Goal: Register for event/course: Sign up to attend an event or enroll in a course

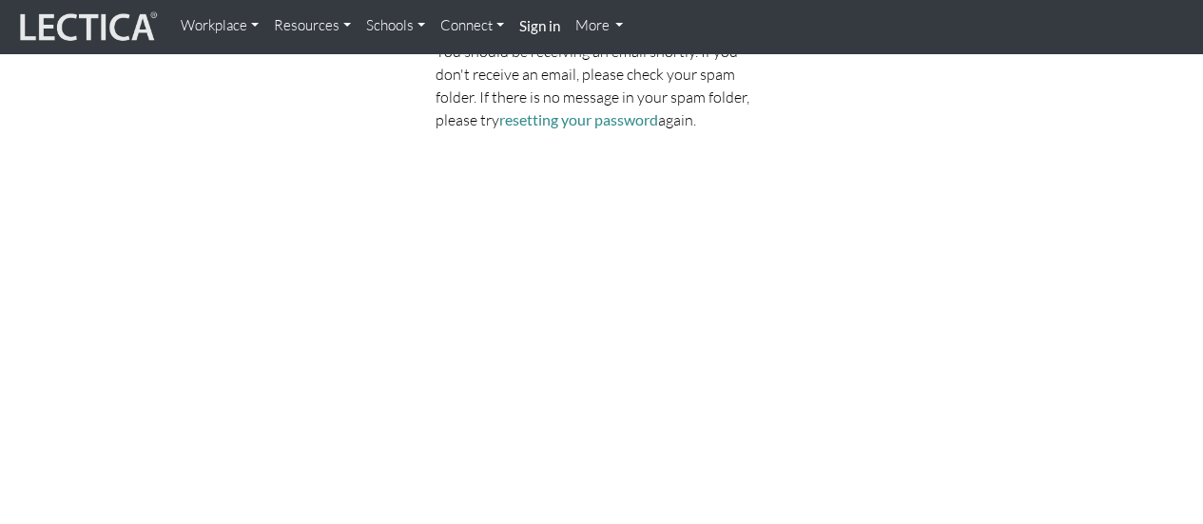
scroll to position [192, 0]
click at [630, 123] on link "resetting your password" at bounding box center [578, 118] width 159 height 18
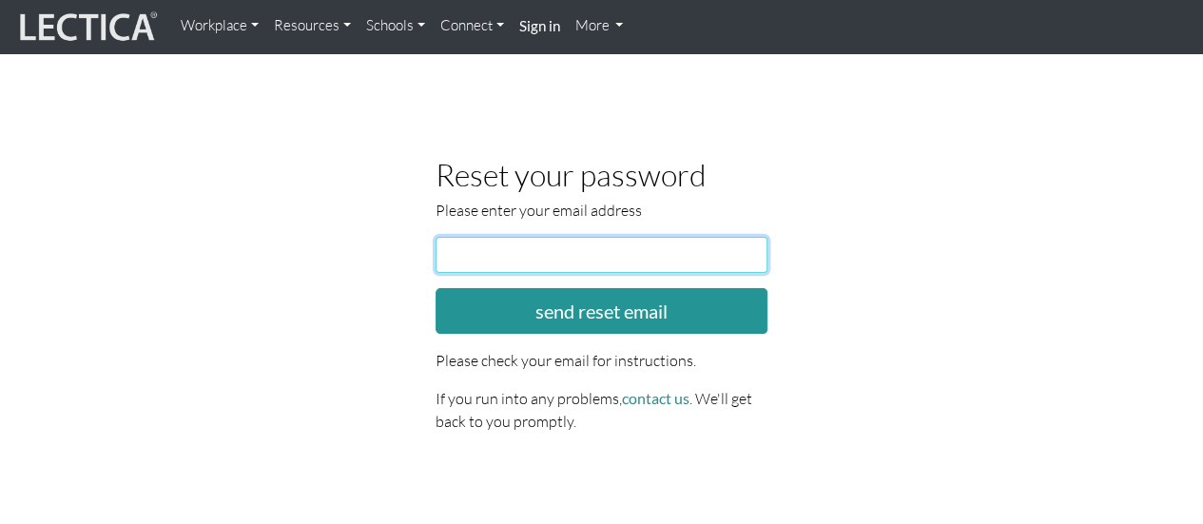
click at [529, 267] on input "email" at bounding box center [602, 255] width 333 height 36
type input "alindelof1@gmail.com"
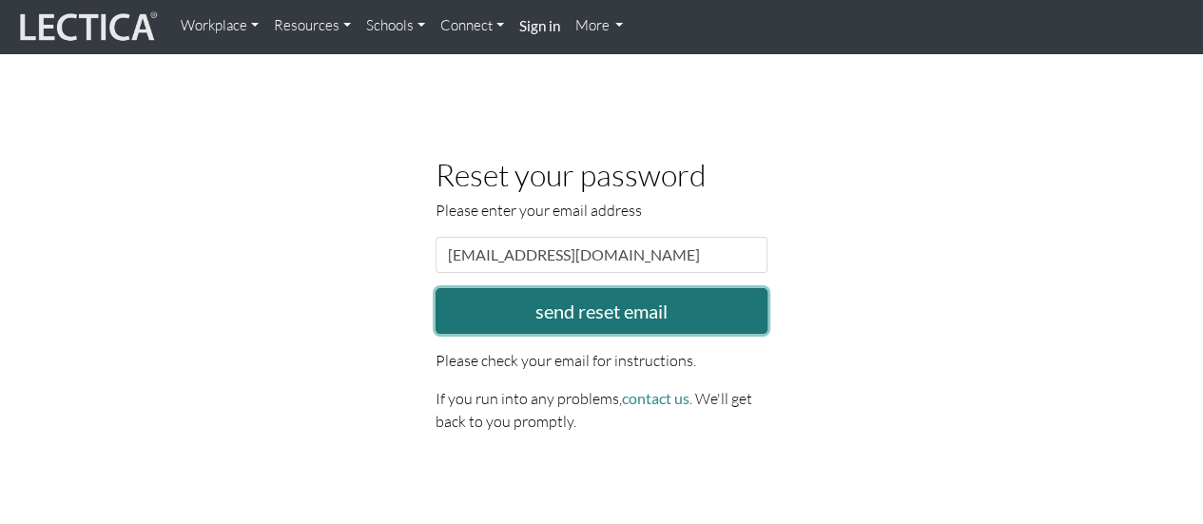
click at [591, 309] on button "send reset email" at bounding box center [602, 311] width 333 height 46
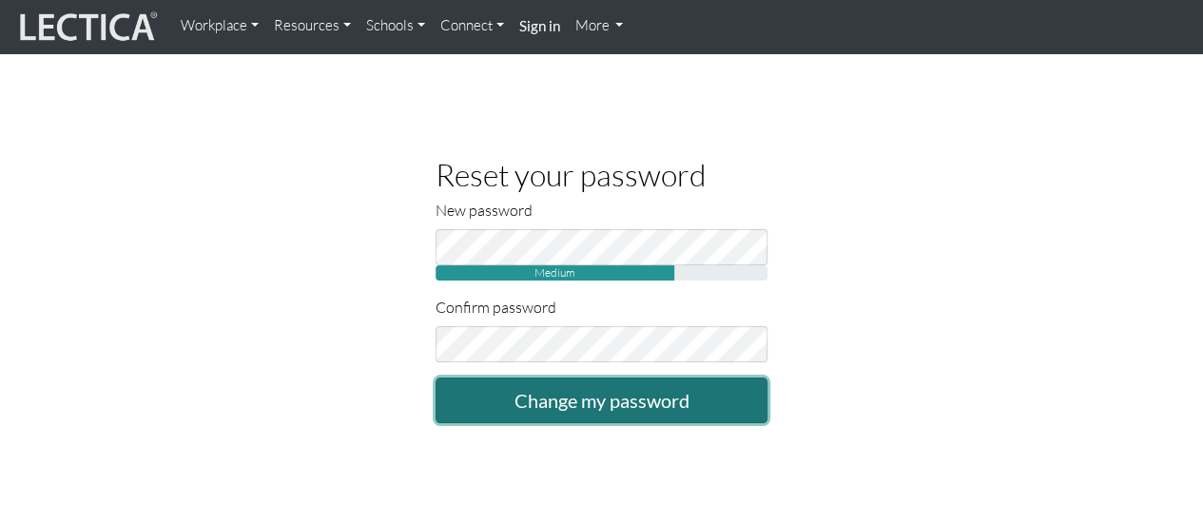
click at [561, 392] on input "Change my password" at bounding box center [602, 401] width 333 height 46
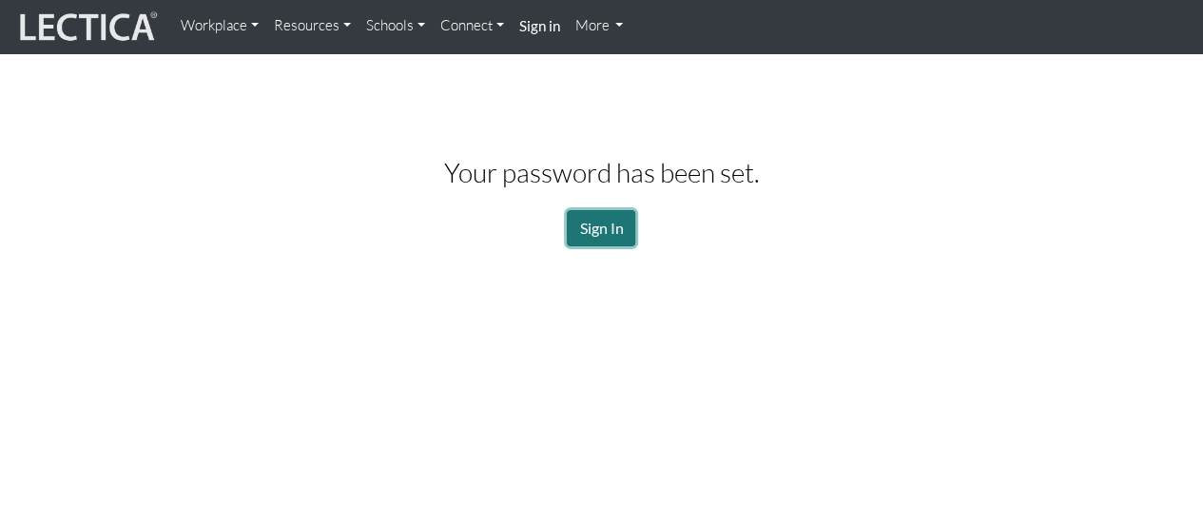
click at [588, 232] on link "Sign In" at bounding box center [601, 228] width 68 height 36
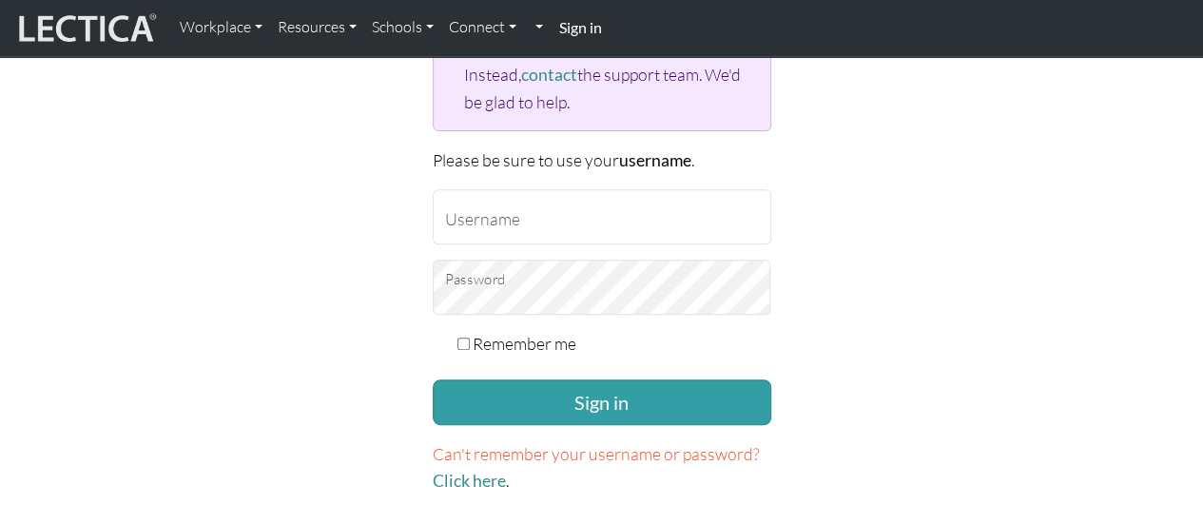
scroll to position [287, 0]
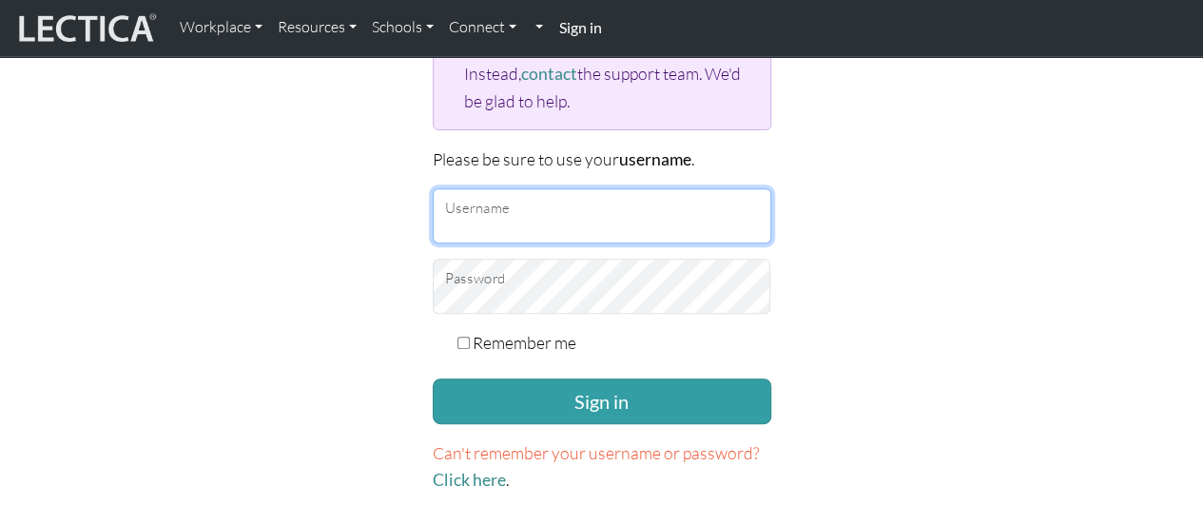
type input "[EMAIL_ADDRESS][DOMAIN_NAME]"
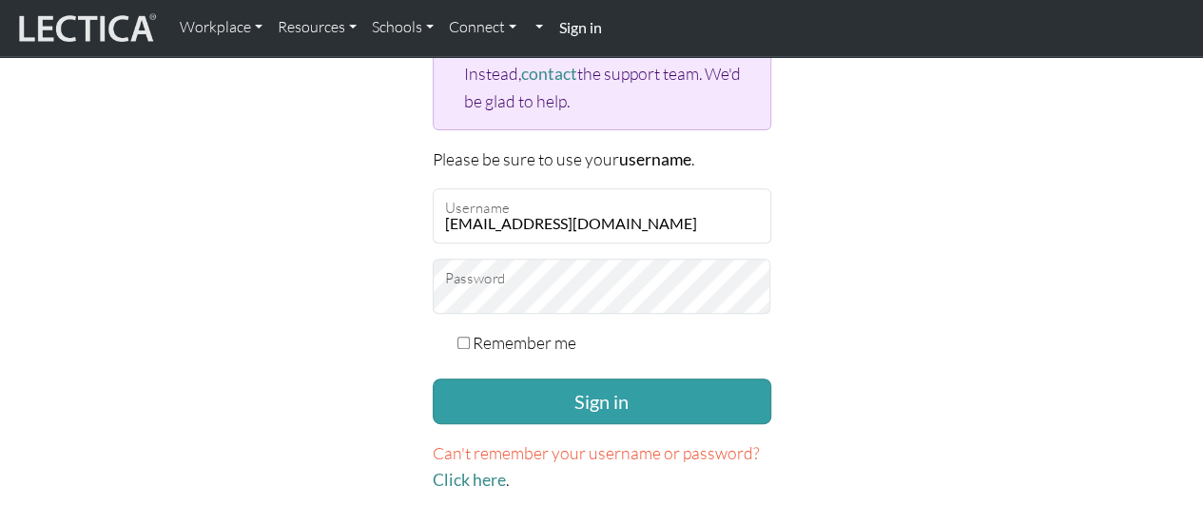
click at [854, 284] on div "Please sign in If you don't have an account on this site, please sign up here .…" at bounding box center [602, 178] width 1084 height 664
click at [462, 339] on input "Remember me" at bounding box center [463, 343] width 12 height 12
checkbox input "true"
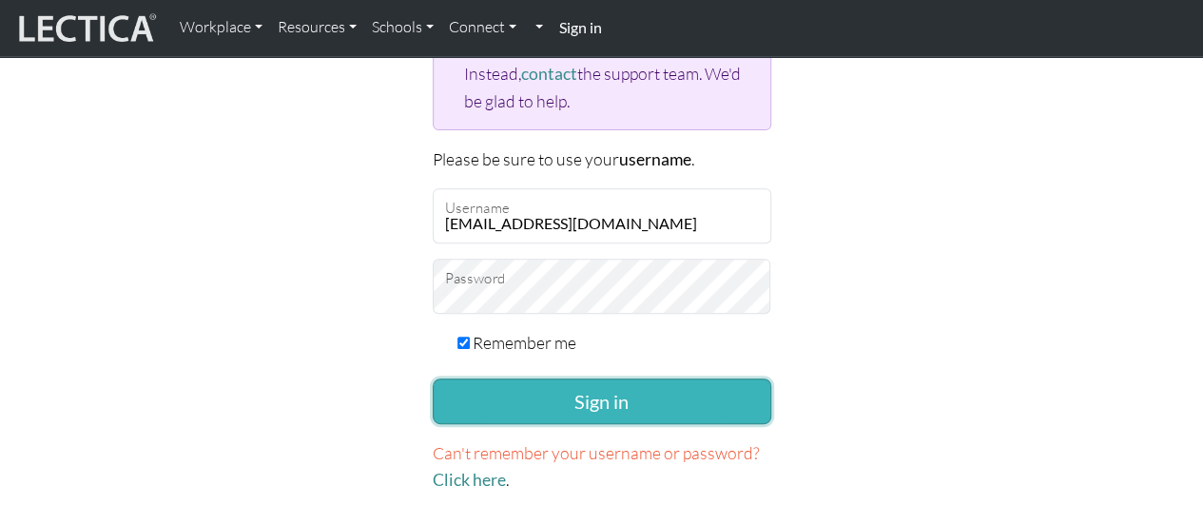
click at [508, 407] on button "Sign in" at bounding box center [602, 402] width 339 height 46
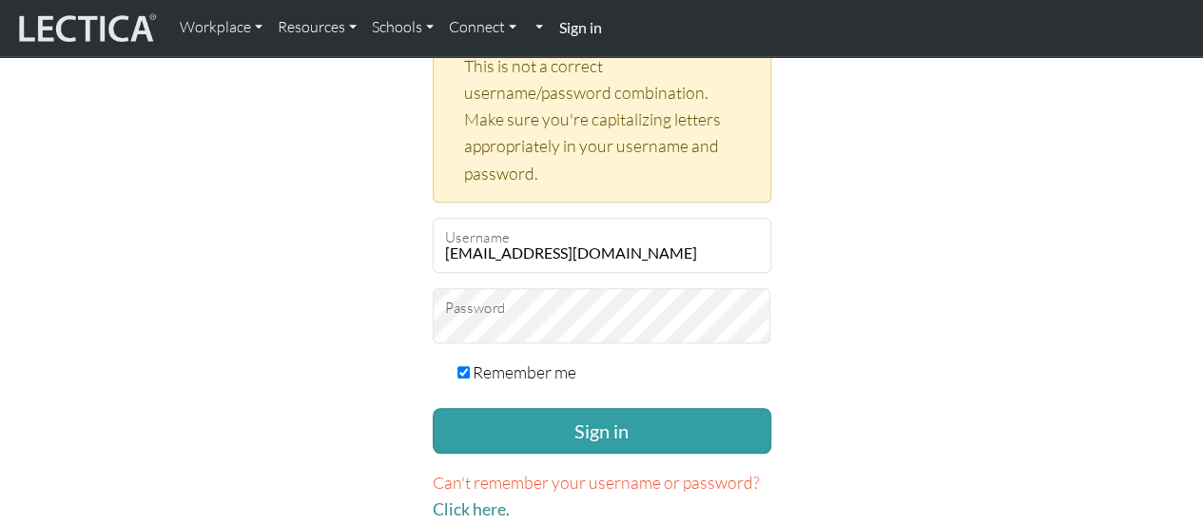
scroll to position [448, 0]
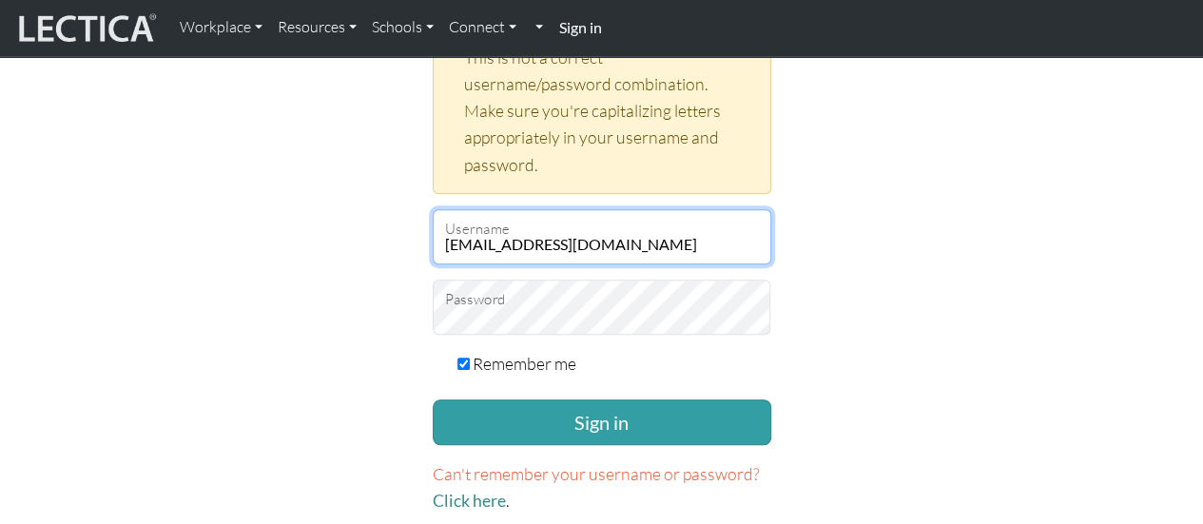
click at [624, 243] on input "[EMAIL_ADDRESS][DOMAIN_NAME]" at bounding box center [602, 236] width 339 height 55
type input "a"
type input "AnnaLindelöf"
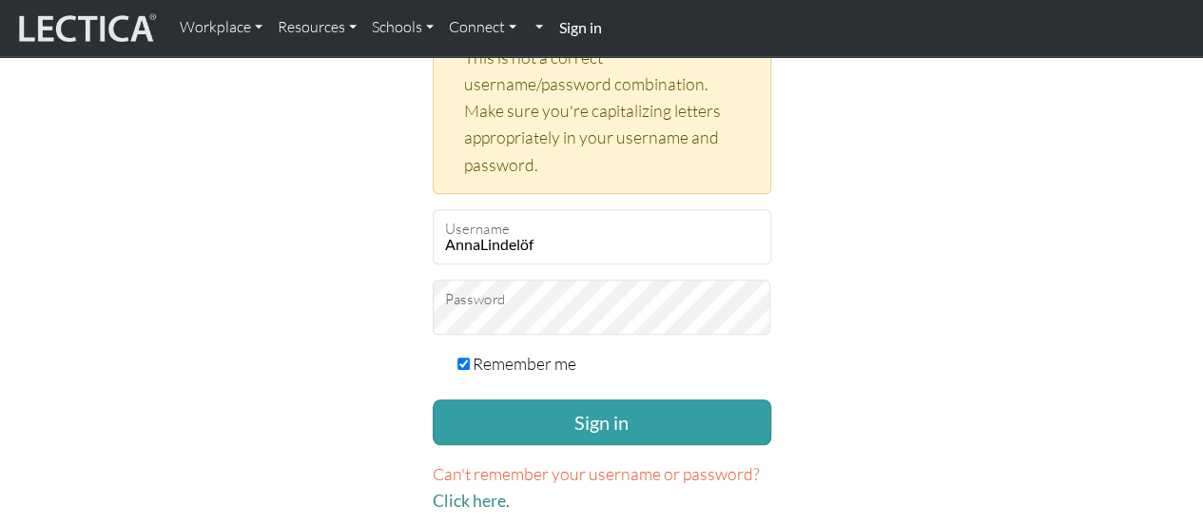
click at [805, 282] on div "Please sign in If you don't have an account on this site, please sign up here .…" at bounding box center [602, 107] width 1084 height 845
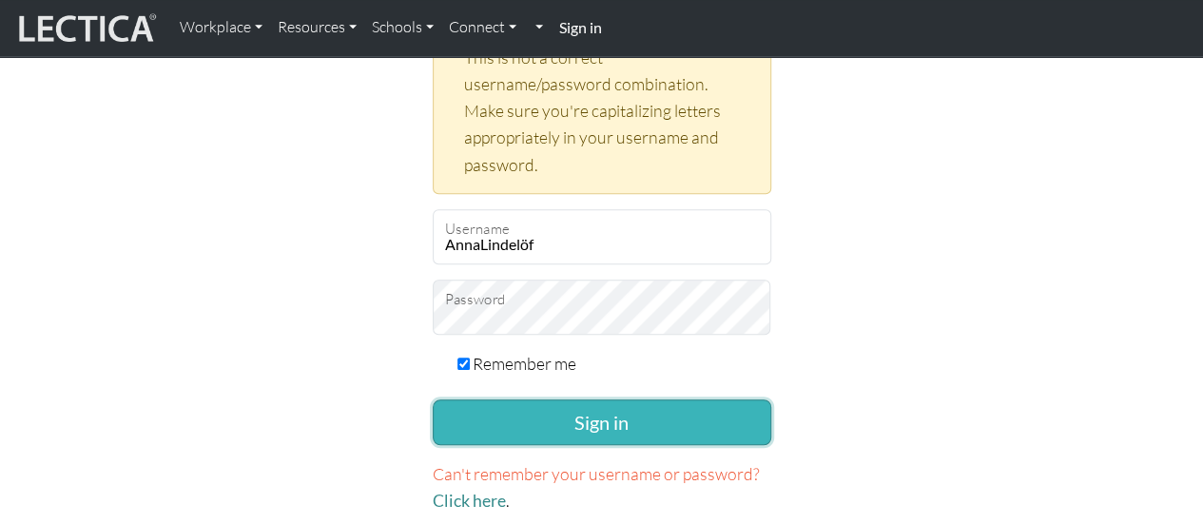
click at [634, 402] on button "Sign in" at bounding box center [602, 422] width 339 height 46
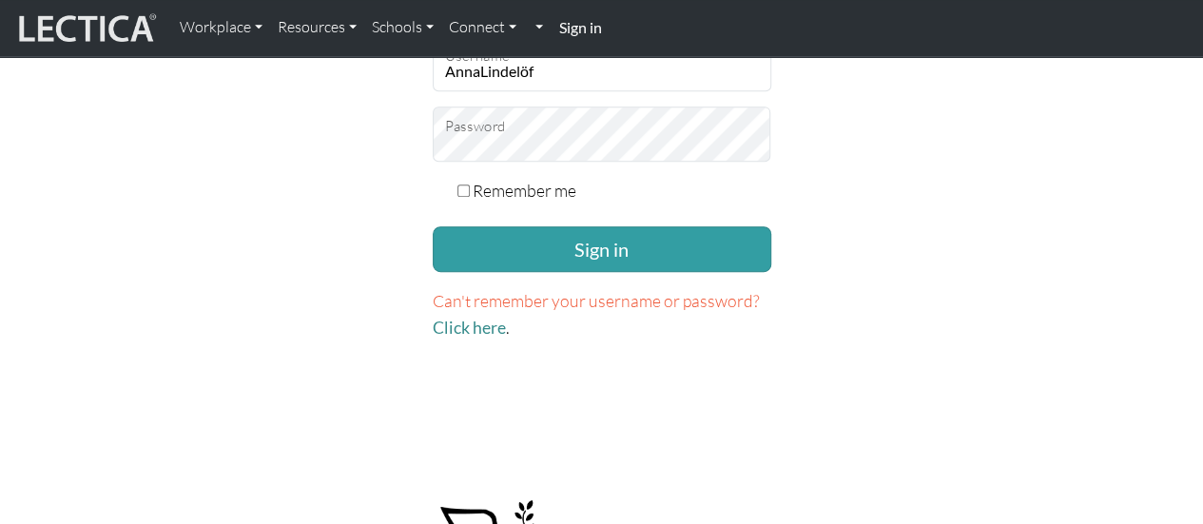
scroll to position [422, 0]
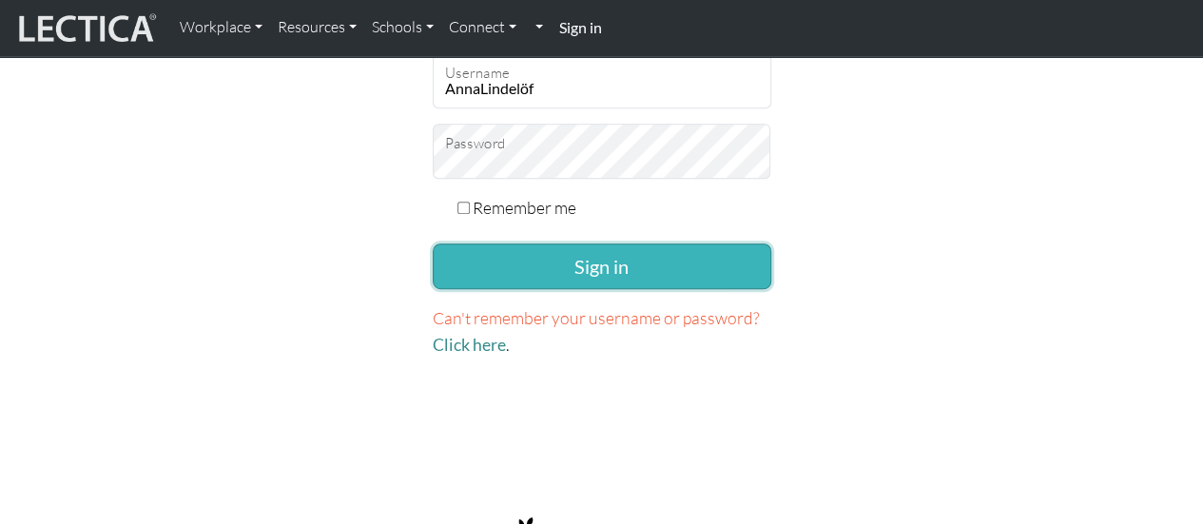
click at [645, 258] on button "Sign in" at bounding box center [602, 266] width 339 height 46
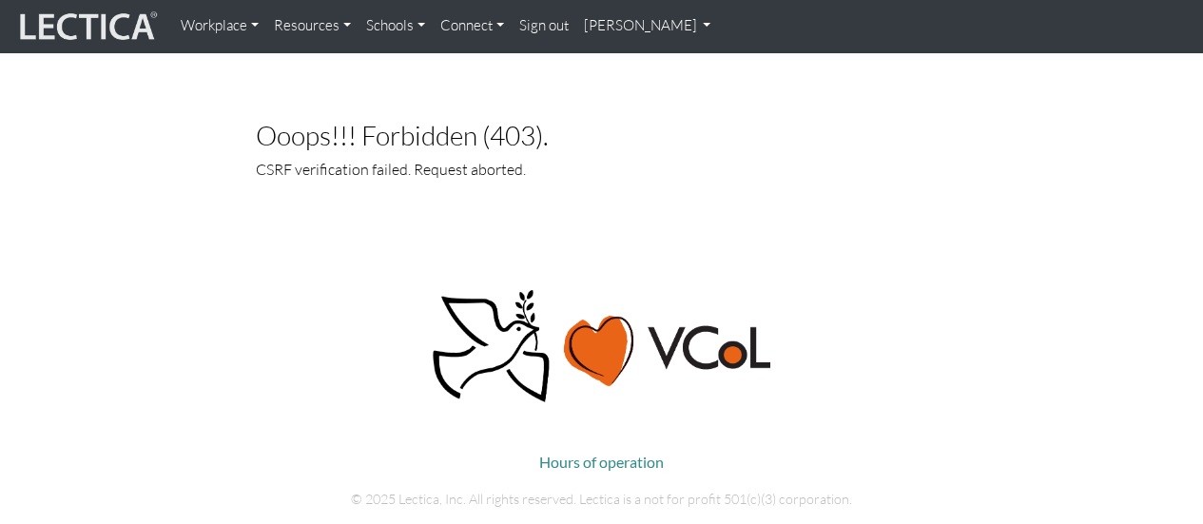
click at [633, 24] on link "[PERSON_NAME]" at bounding box center [647, 26] width 143 height 37
click at [624, 71] on link "My Profile" at bounding box center [672, 70] width 152 height 24
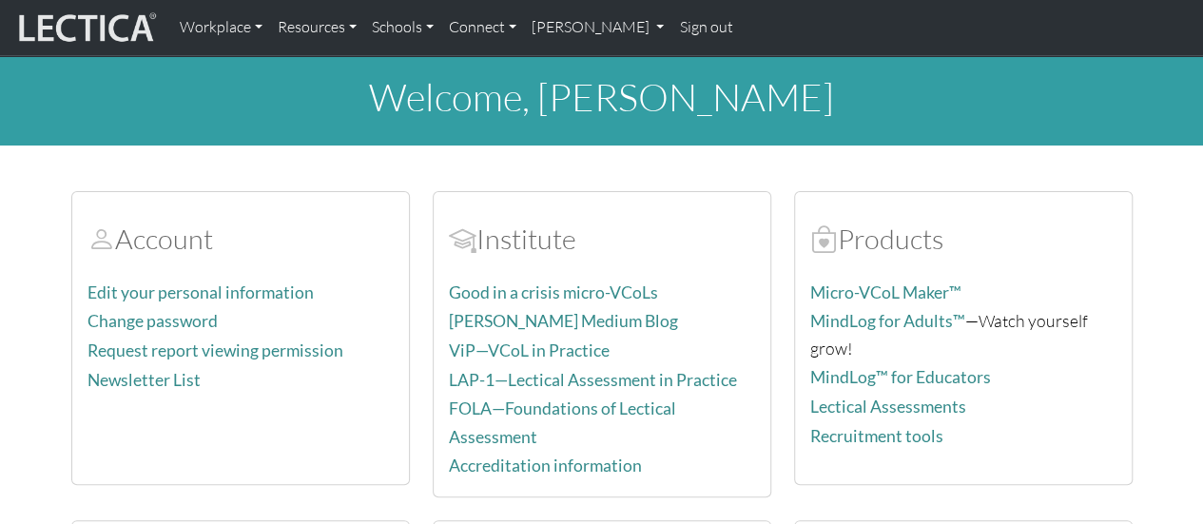
click at [115, 31] on img at bounding box center [85, 28] width 143 height 36
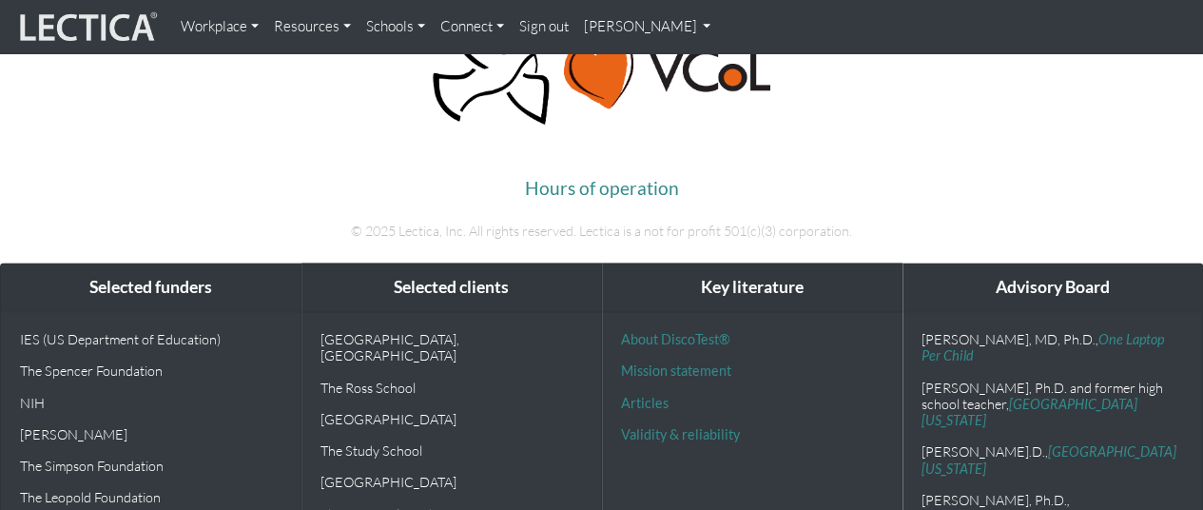
scroll to position [4841, 0]
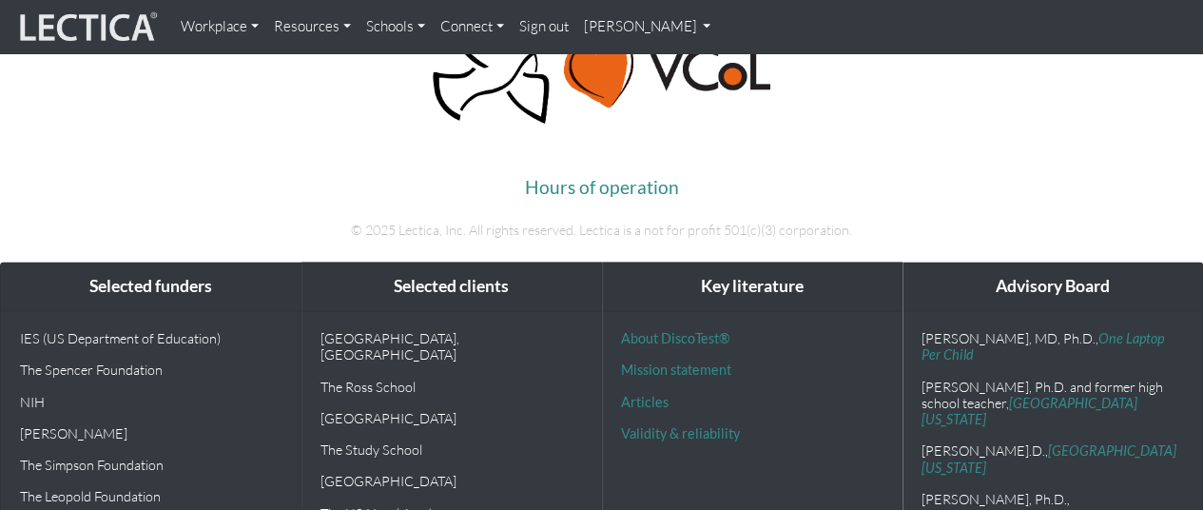
click at [616, 29] on link "[PERSON_NAME]" at bounding box center [647, 27] width 143 height 38
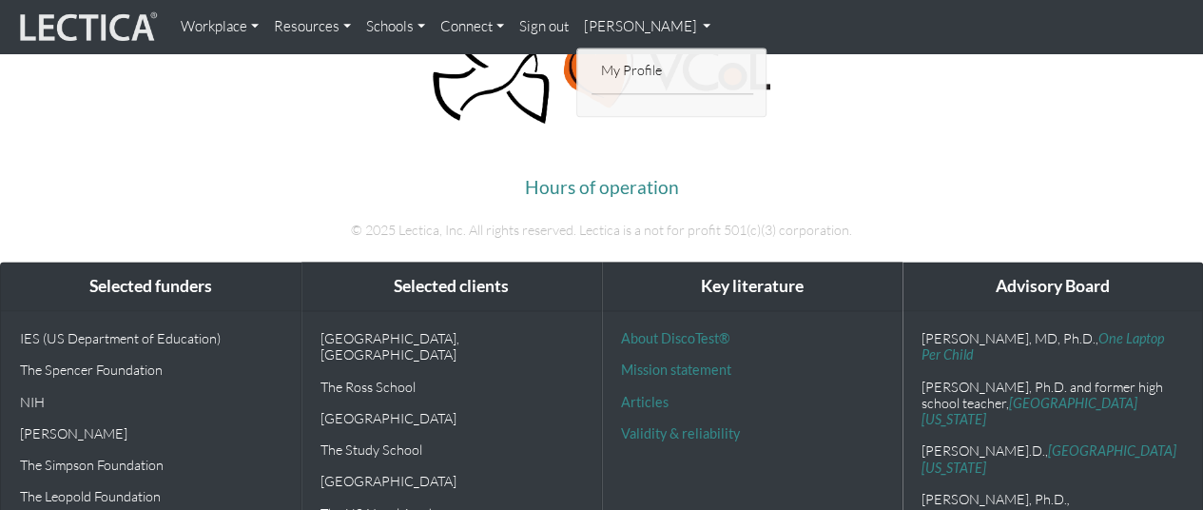
click at [483, 26] on link "Connect" at bounding box center [472, 27] width 79 height 38
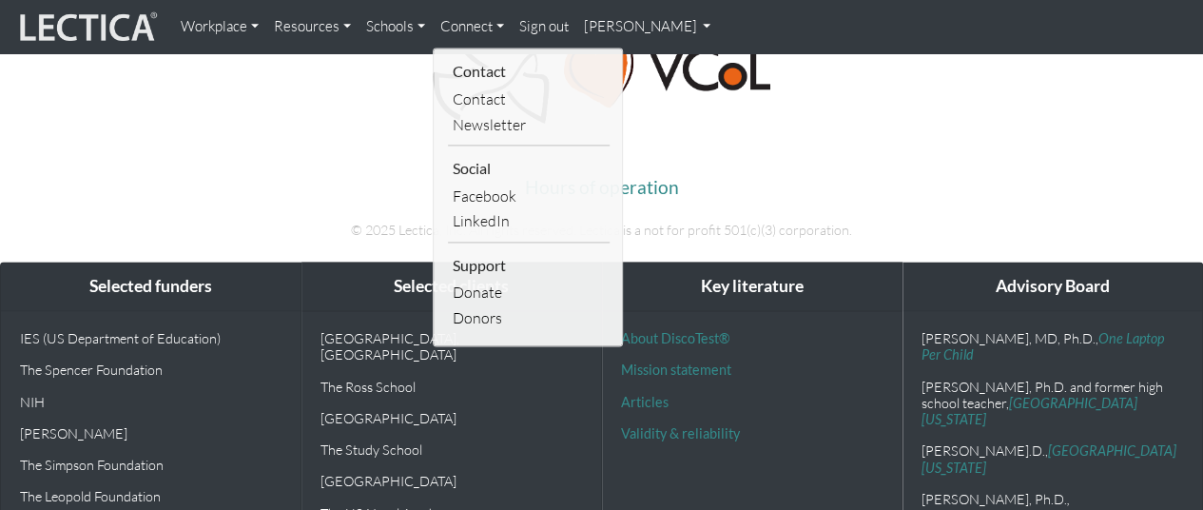
click at [654, 32] on link "[PERSON_NAME]" at bounding box center [647, 27] width 143 height 38
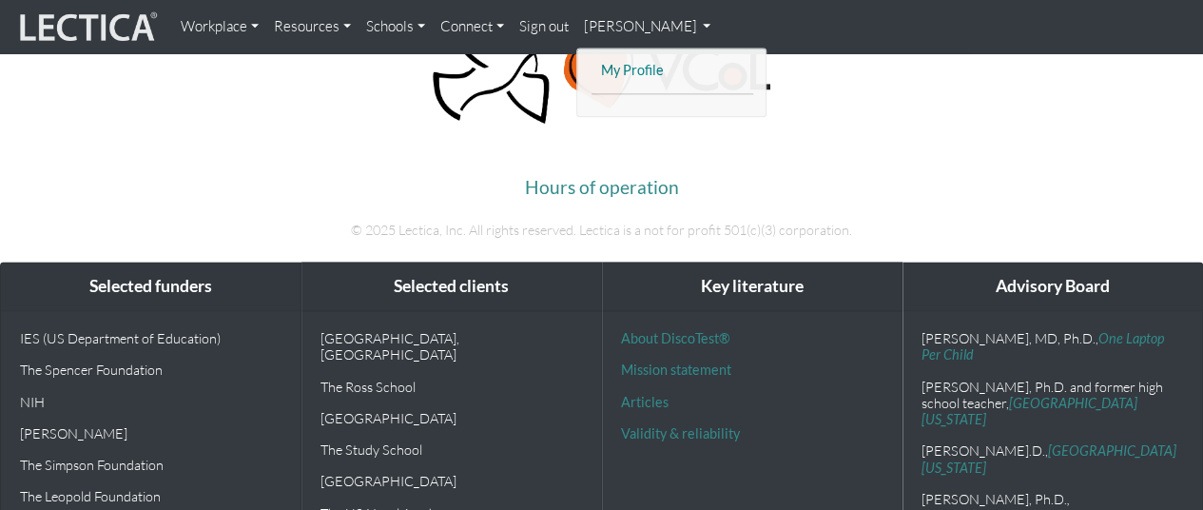
click at [631, 70] on link "My Profile" at bounding box center [672, 71] width 152 height 24
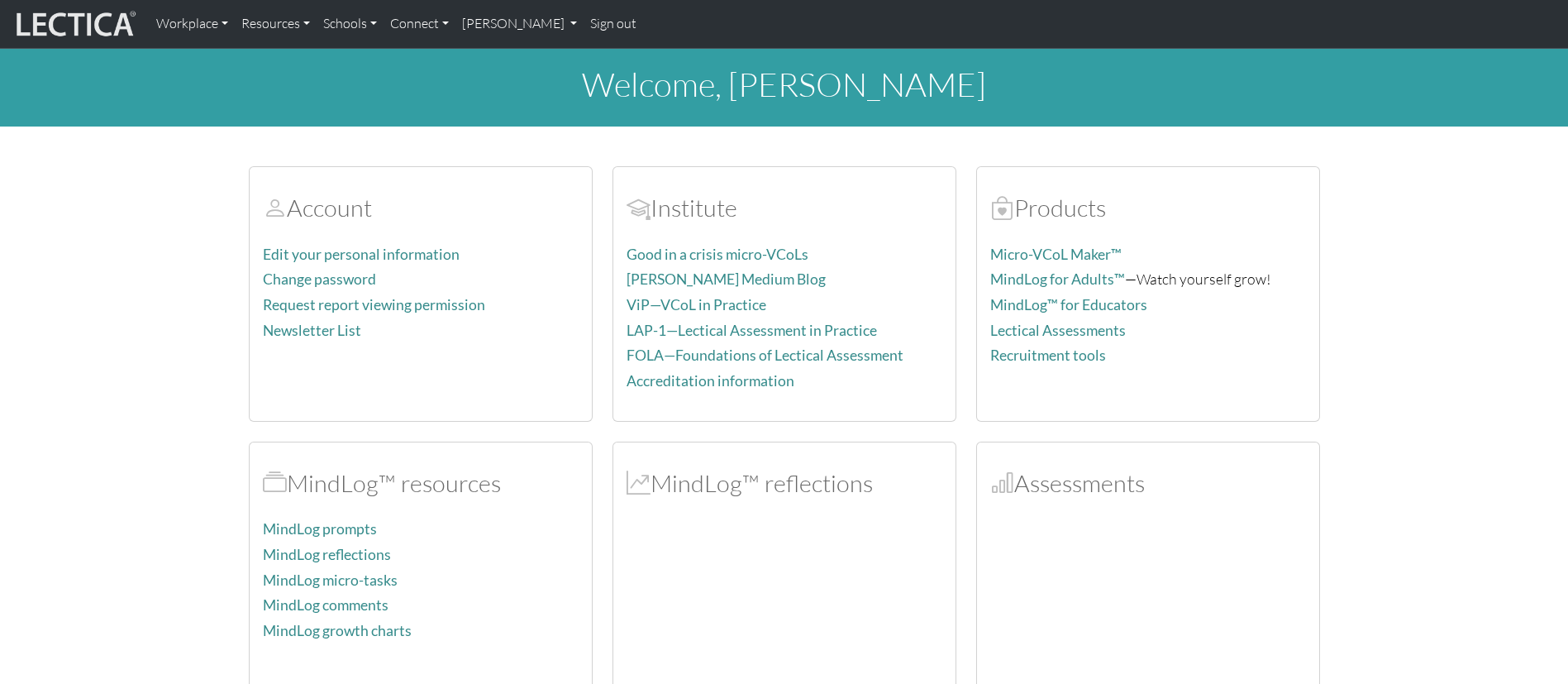
click at [1045, 455] on div at bounding box center [1147, 599] width 316 height 165
click at [521, 17] on link "[PERSON_NAME]" at bounding box center [520, 24] width 129 height 35
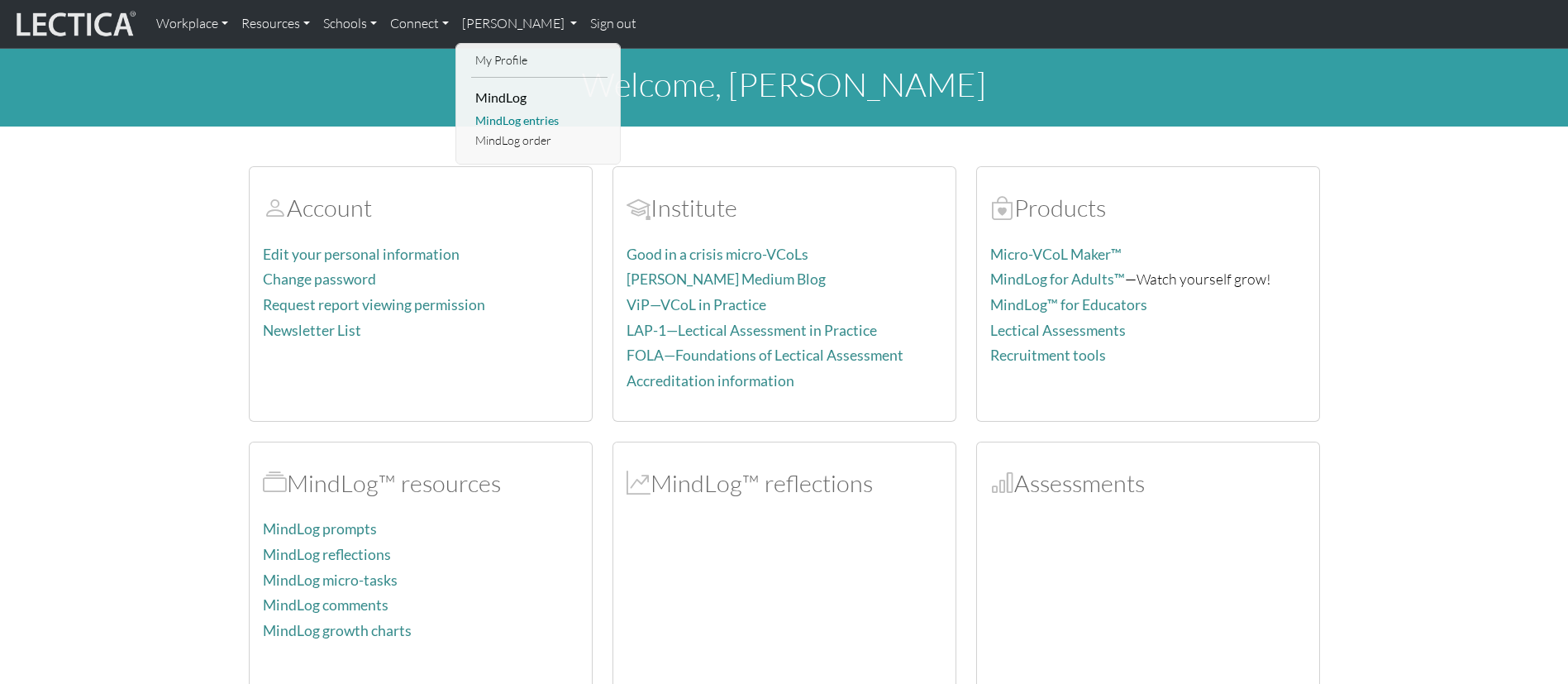
click at [526, 121] on link "MindLog entries" at bounding box center [539, 121] width 136 height 21
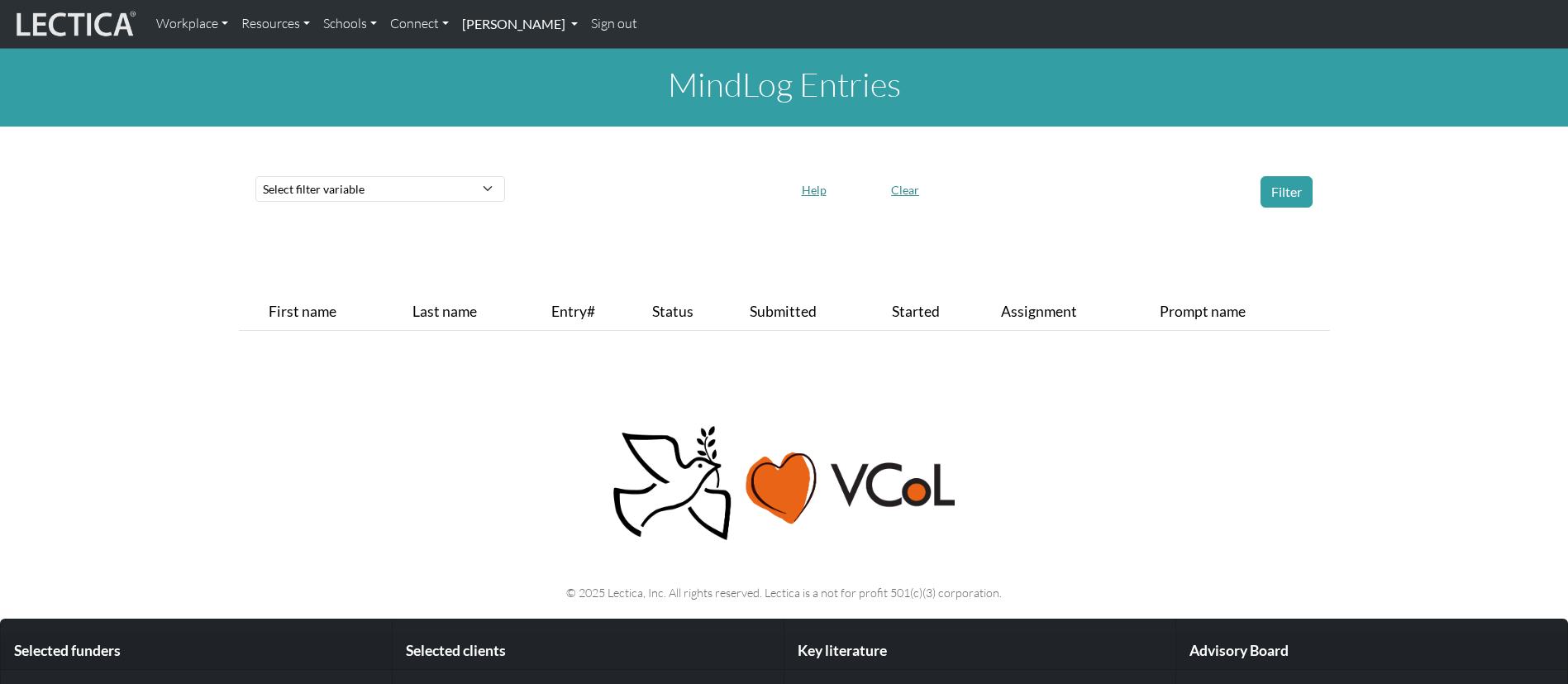
click at [517, 30] on link "[PERSON_NAME]" at bounding box center [520, 24] width 129 height 35
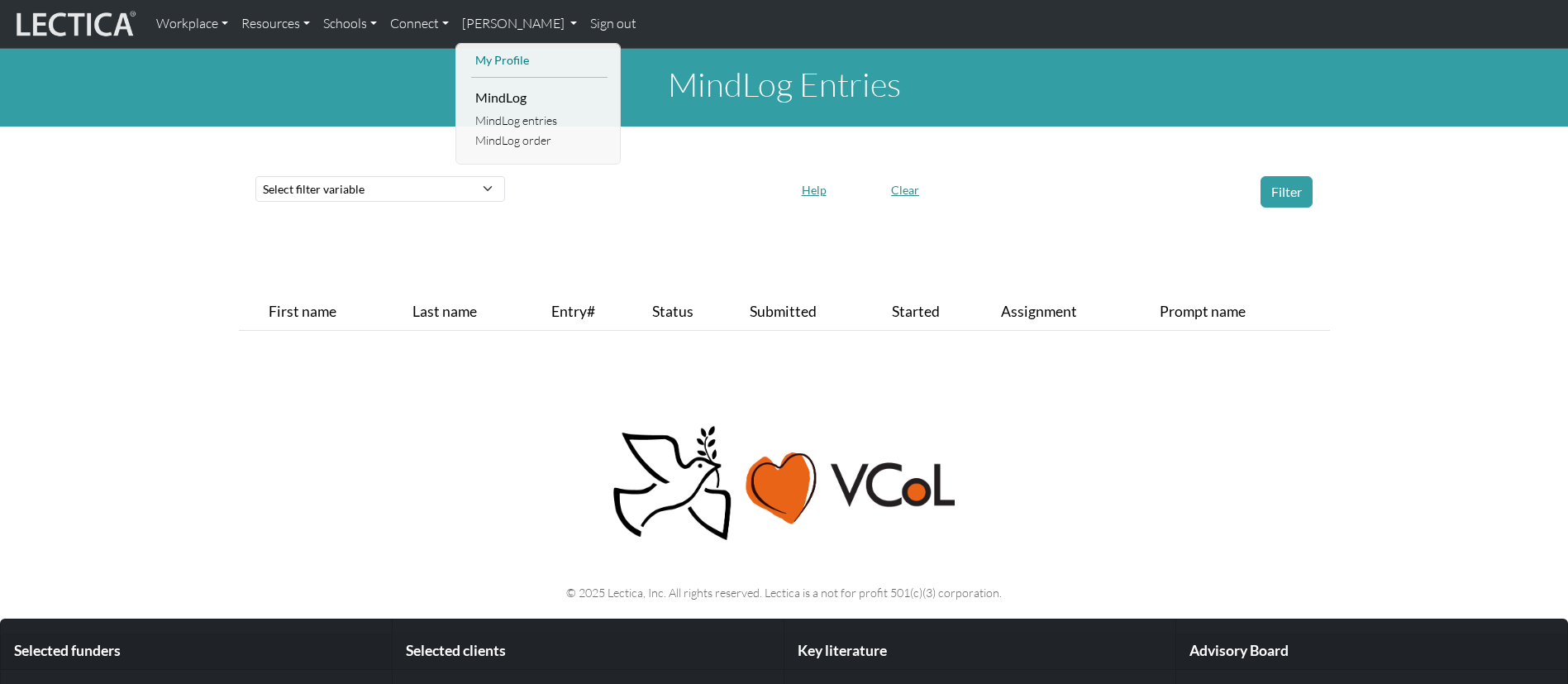
click at [509, 50] on link "My Profile" at bounding box center [539, 61] width 136 height 21
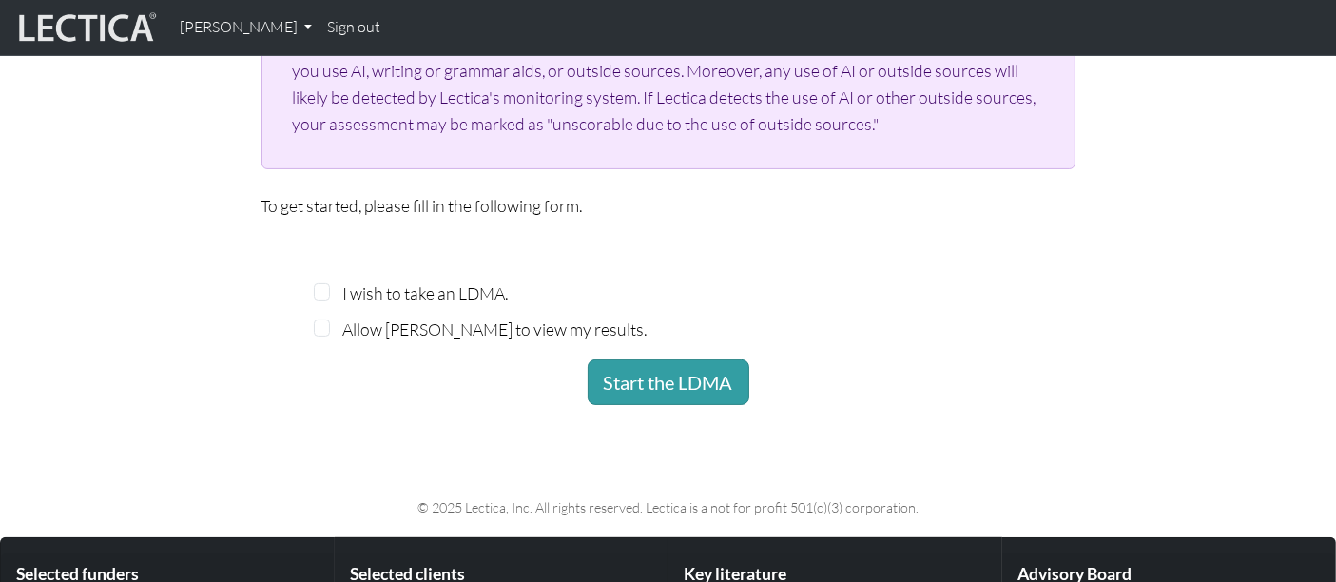
scroll to position [471, 0]
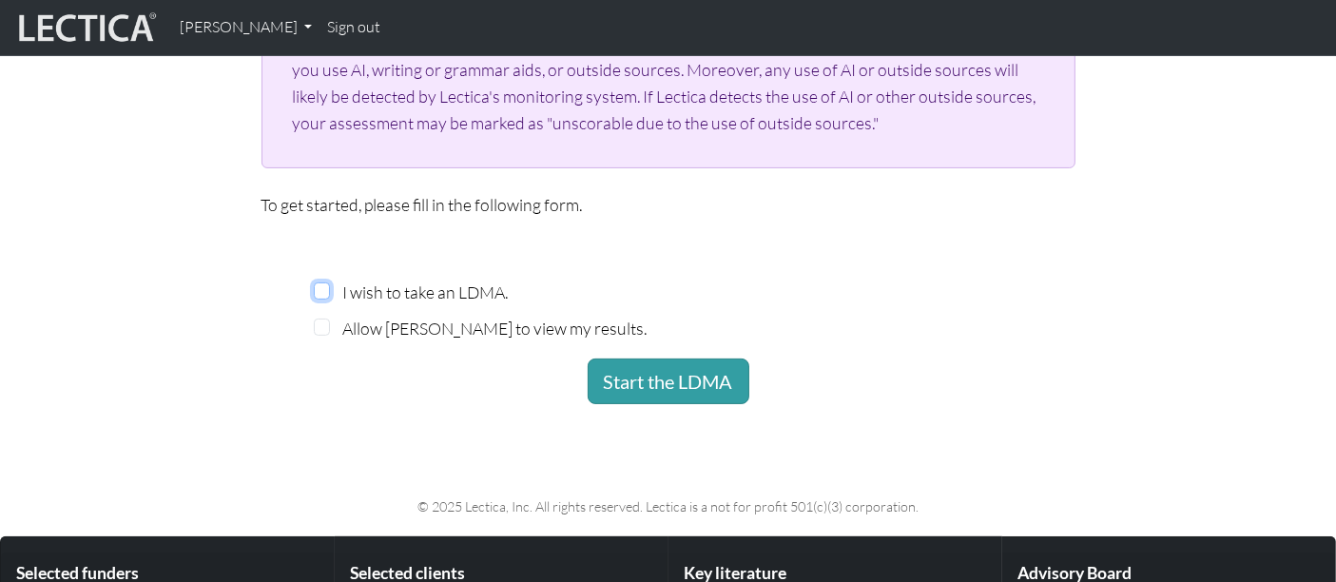
click at [321, 286] on input "I wish to take an LDMA." at bounding box center [322, 290] width 17 height 17
checkbox input "true"
click at [320, 327] on input "Allow Patrik Hambreas to view my results." at bounding box center [322, 327] width 17 height 17
checkbox input "true"
click at [723, 373] on button "Start the LDMA" at bounding box center [669, 382] width 162 height 46
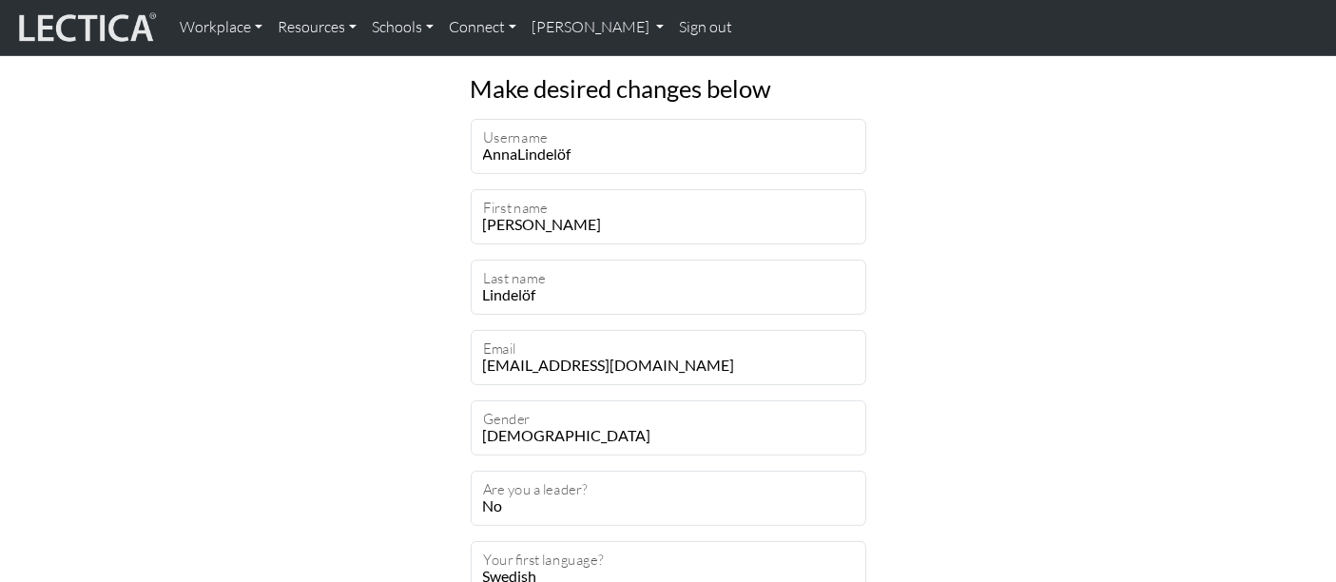
scroll to position [409, 0]
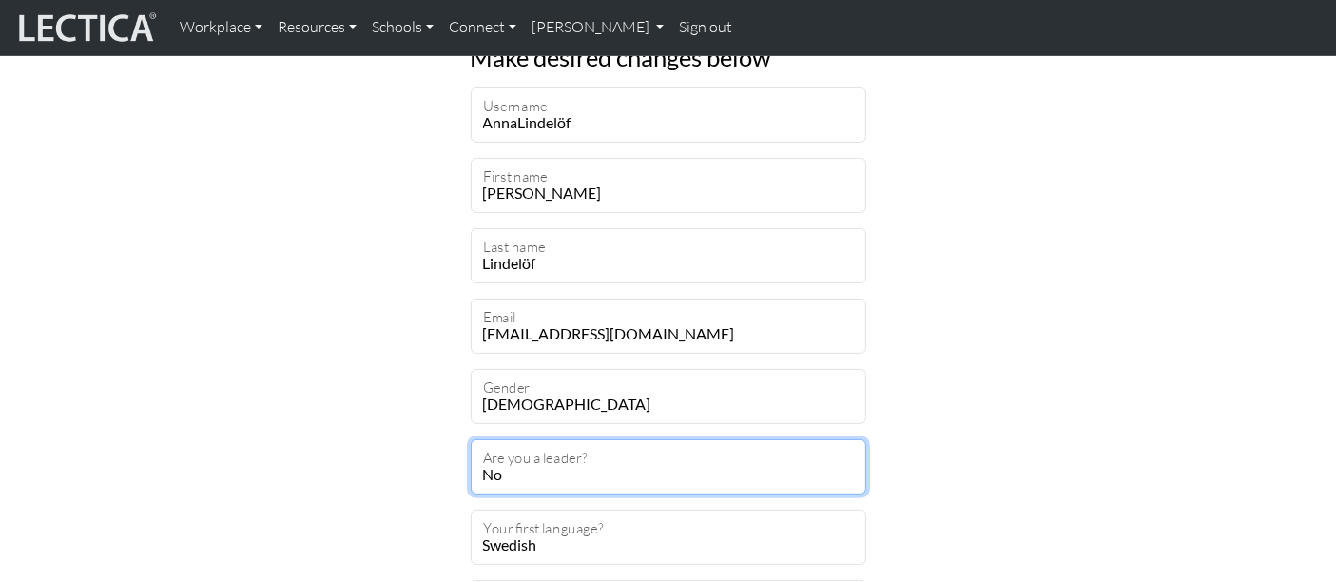
click at [736, 470] on select "Yes No" at bounding box center [669, 466] width 396 height 55
select select "True"
click at [471, 439] on select "Yes No" at bounding box center [669, 466] width 396 height 55
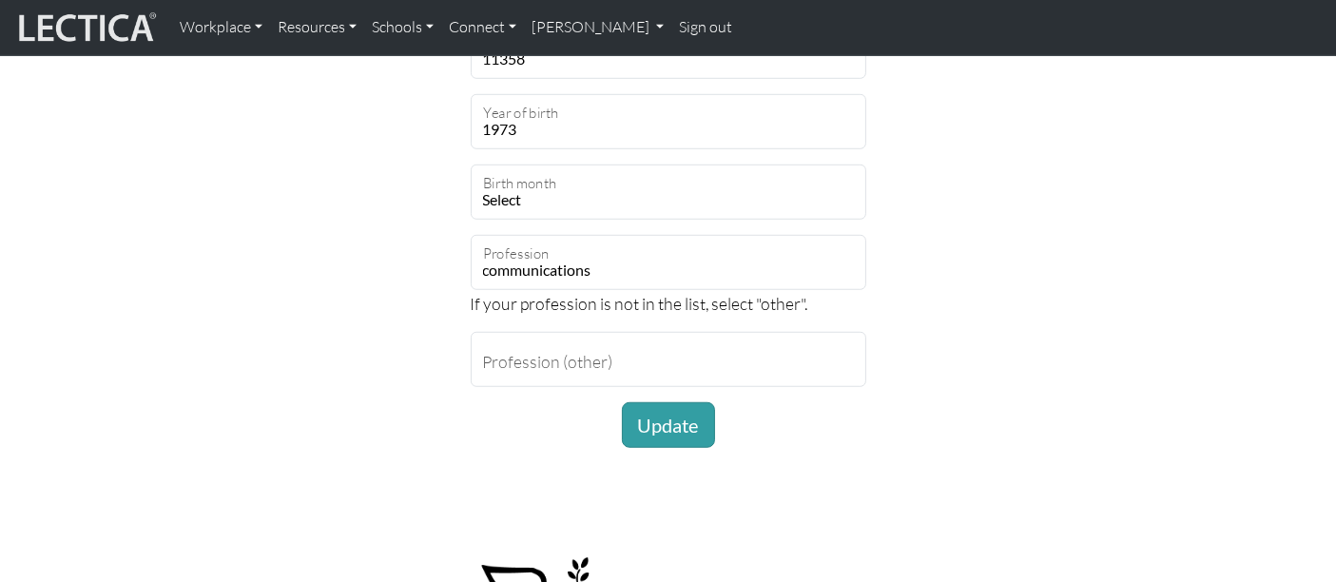
scroll to position [1318, 0]
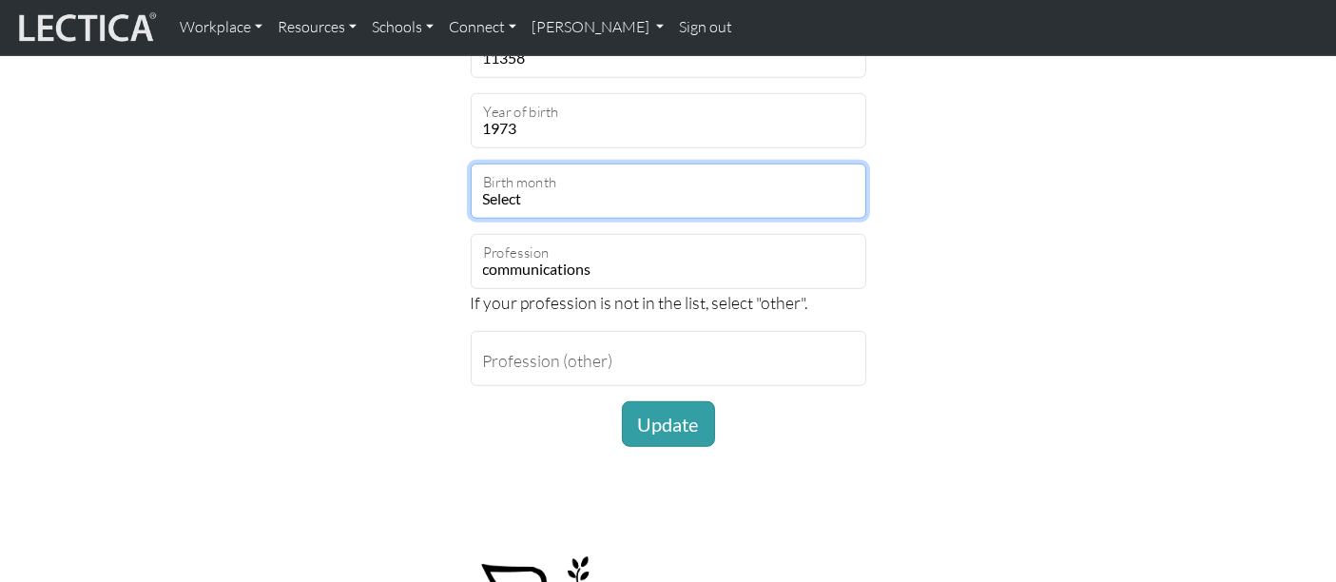
click at [715, 193] on select "Select January February March April May June July August September October Nove…" at bounding box center [669, 191] width 396 height 55
select select "2"
click at [471, 164] on select "Select January February March April May June July August September October Nove…" at bounding box center [669, 191] width 396 height 55
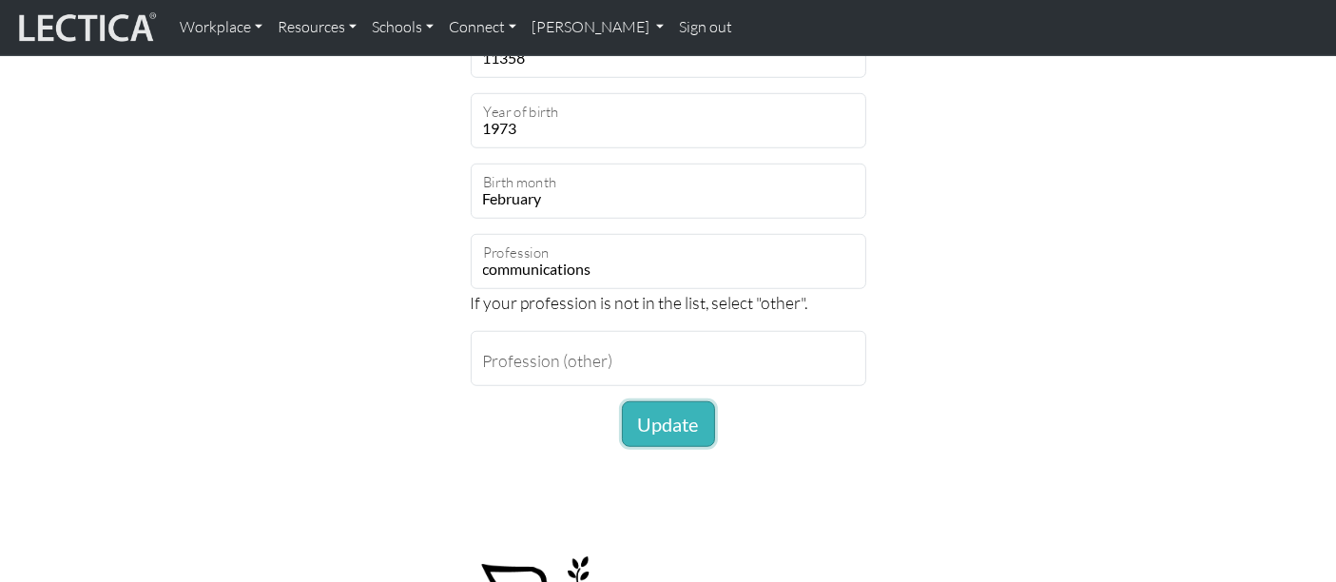
click at [683, 414] on button "Update" at bounding box center [668, 424] width 93 height 46
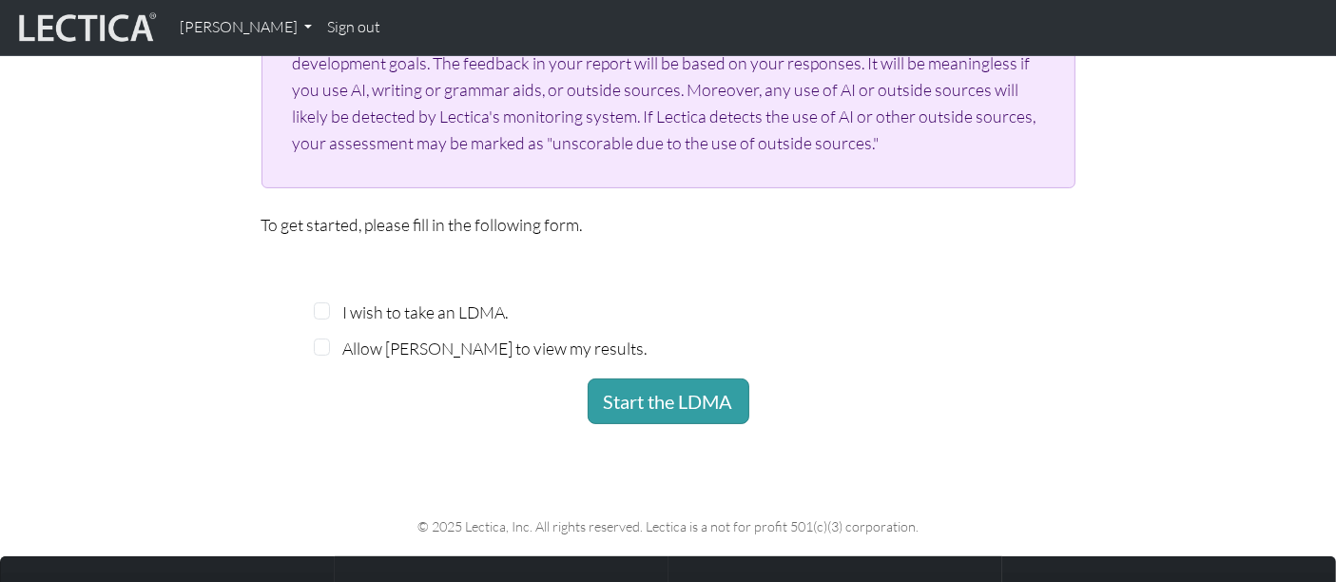
scroll to position [461, 0]
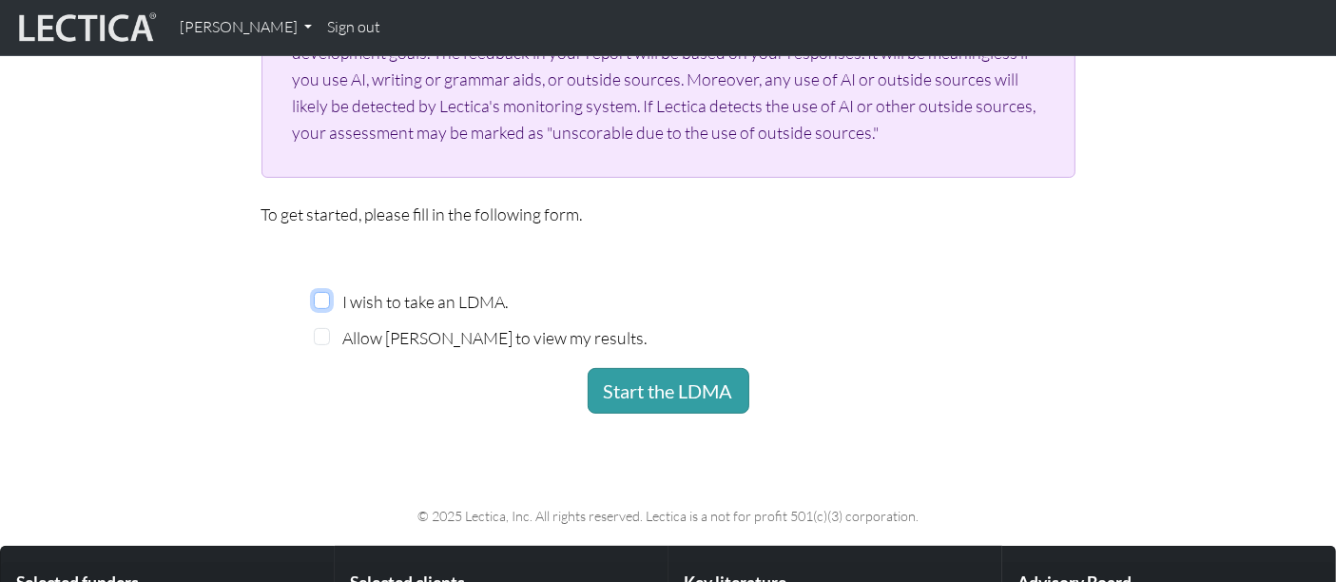
click at [322, 295] on input "I wish to take an LDMA." at bounding box center [322, 300] width 17 height 17
checkbox input "true"
click at [321, 332] on input "Allow [PERSON_NAME] to view my results." at bounding box center [322, 336] width 17 height 17
checkbox input "true"
click at [661, 392] on button "Start the LDMA" at bounding box center [669, 391] width 162 height 46
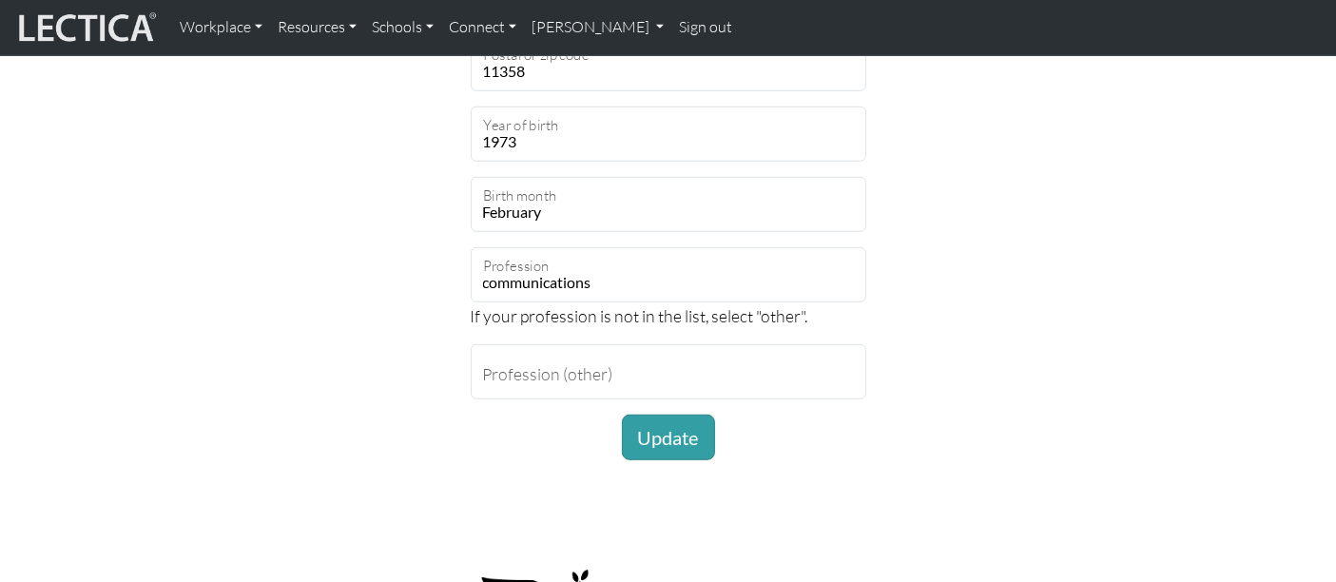
scroll to position [1304, 0]
click at [657, 453] on button "Update" at bounding box center [668, 439] width 93 height 46
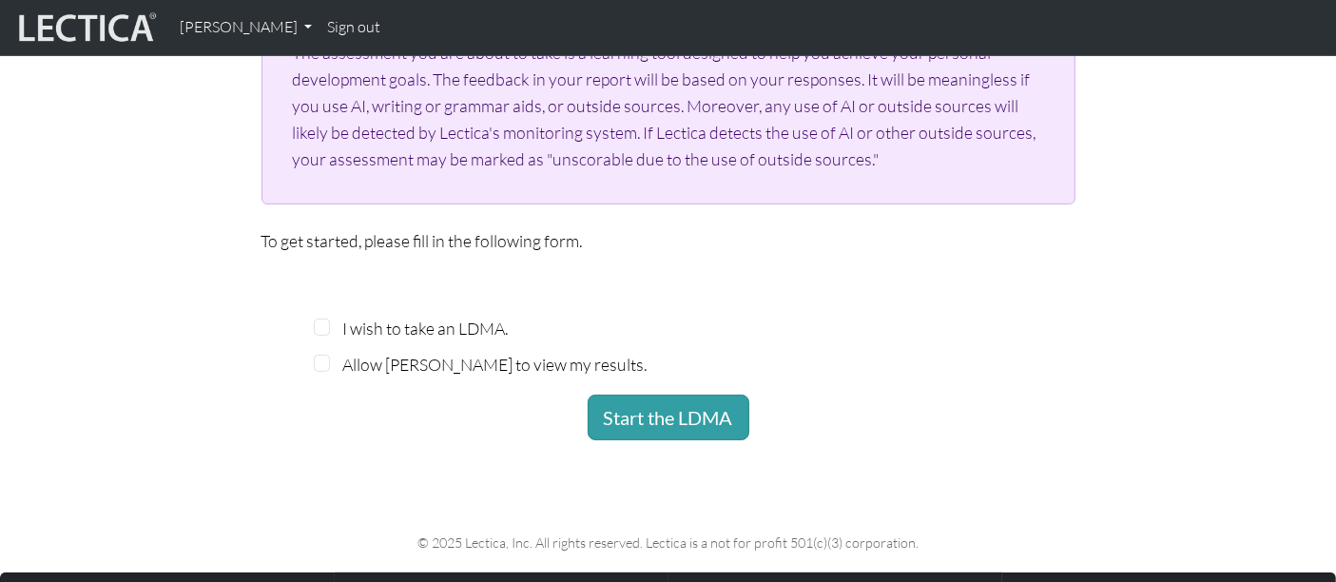
scroll to position [399, 0]
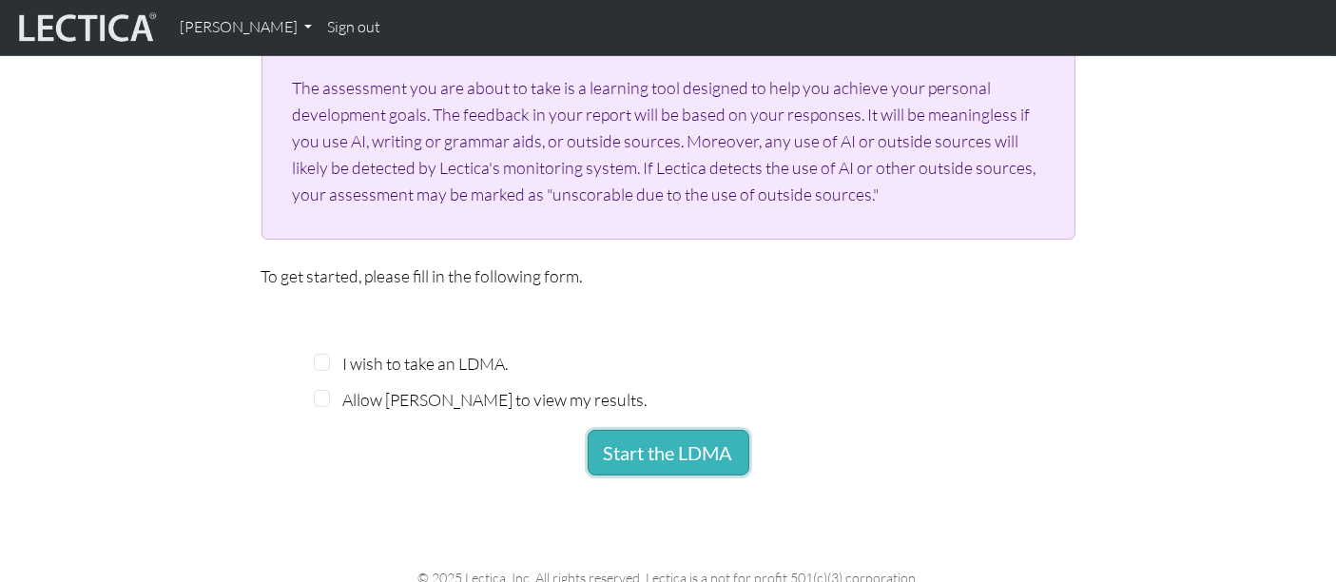
click at [682, 452] on button "Start the LDMA" at bounding box center [669, 453] width 162 height 46
click at [325, 400] on input "Allow Patrik Hambreas to view my results." at bounding box center [322, 398] width 17 height 17
checkbox input "true"
click at [695, 458] on button "Start the LDMA" at bounding box center [669, 453] width 162 height 46
click at [325, 354] on input "I wish to take an LDMA." at bounding box center [322, 362] width 17 height 17
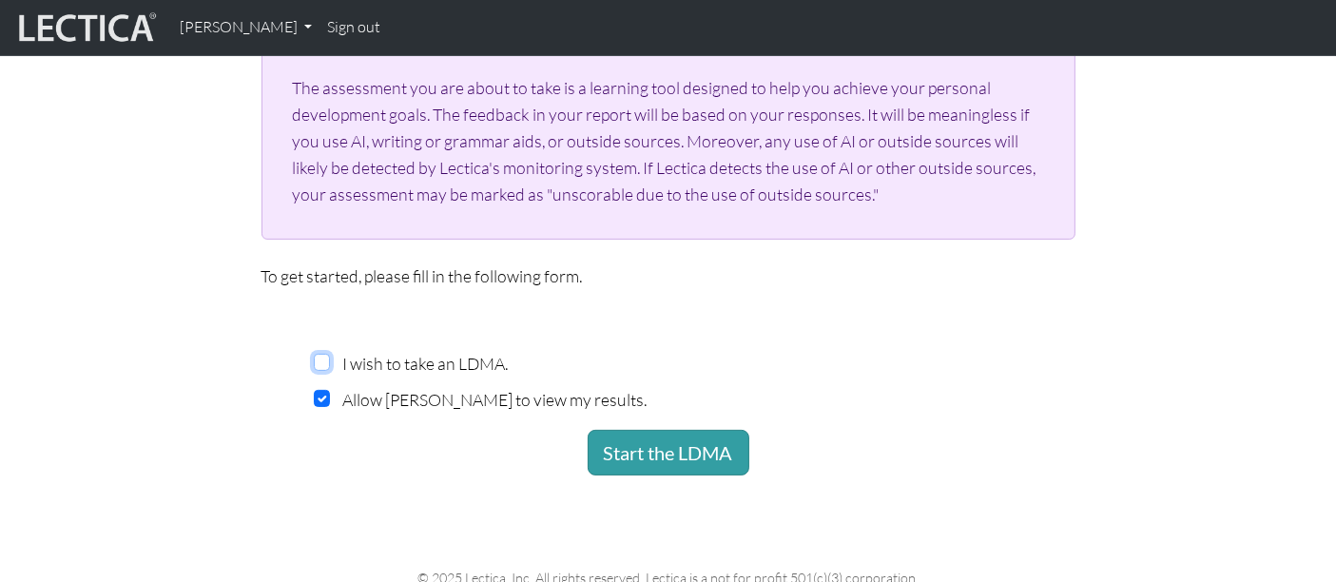
checkbox input "true"
click at [717, 442] on button "Start the LDMA" at bounding box center [669, 453] width 162 height 46
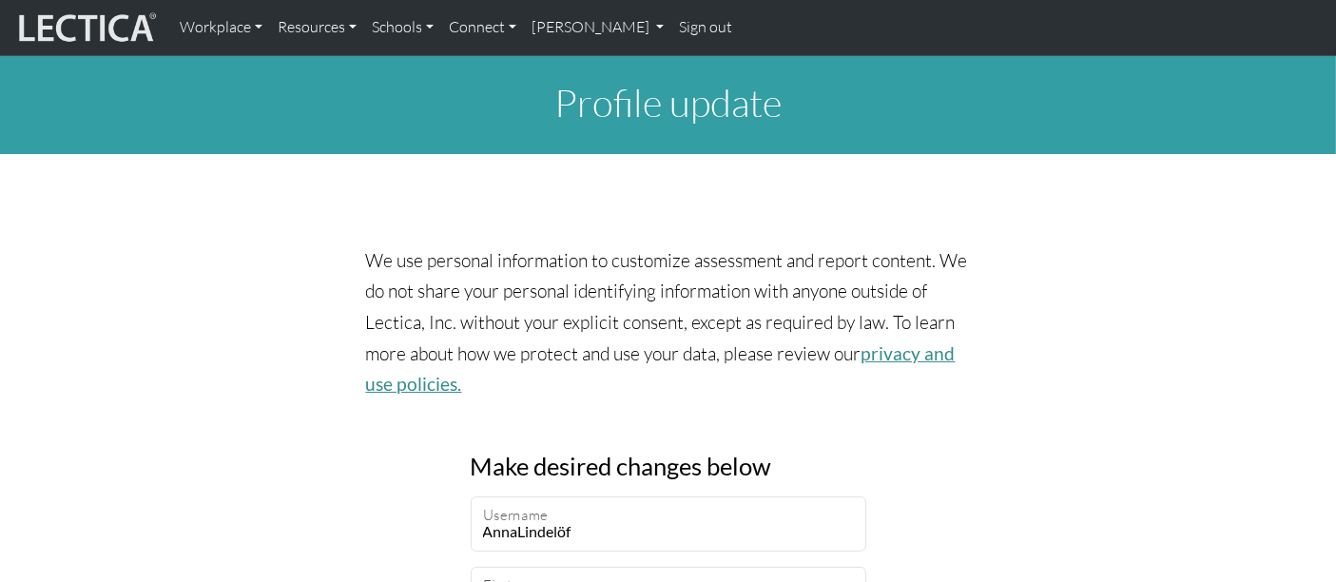
click at [898, 346] on link "privacy and use policies." at bounding box center [661, 368] width 590 height 53
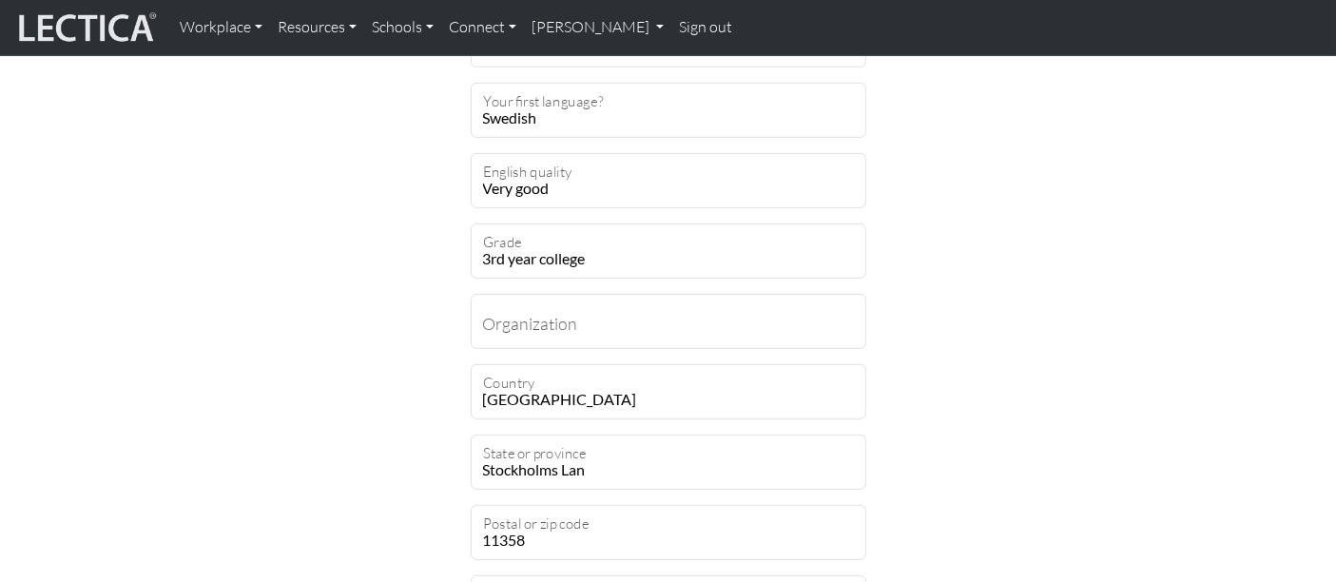
scroll to position [837, 0]
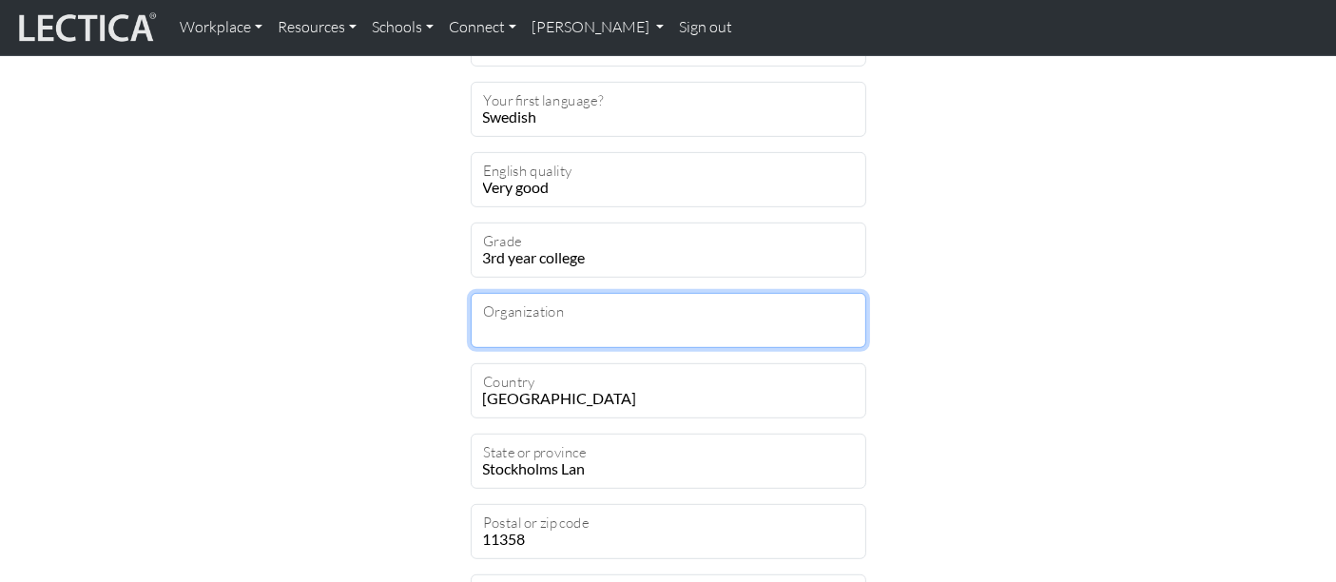
click at [752, 329] on input "Organization" at bounding box center [669, 320] width 396 height 55
type input "Villaägarnas Riksförbund"
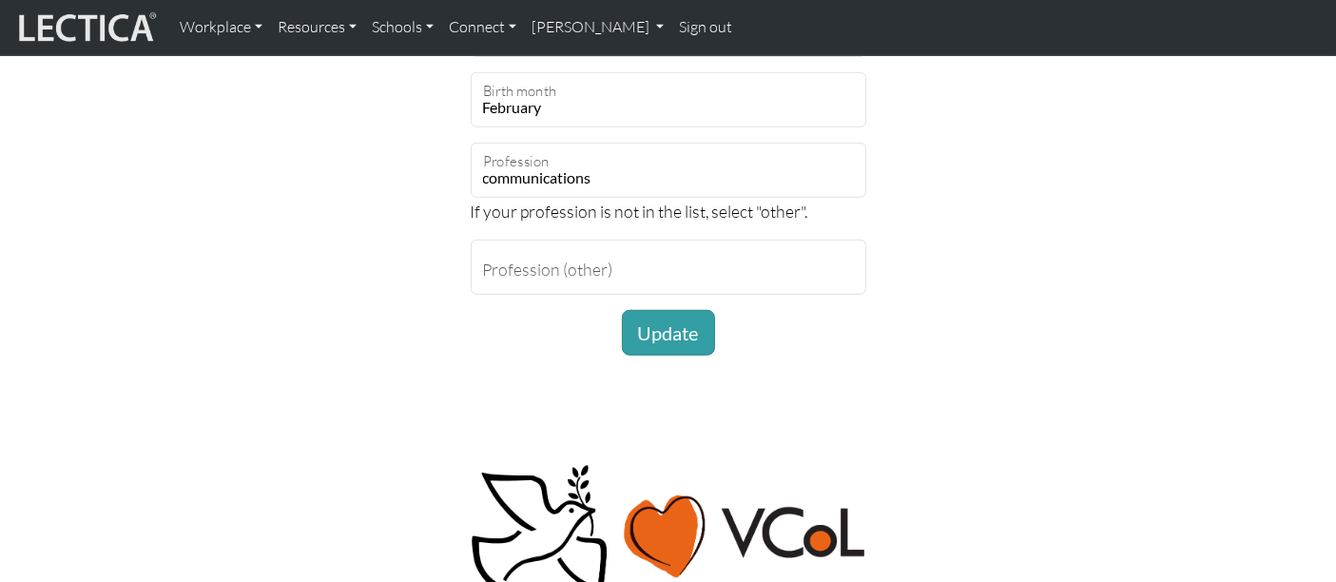
scroll to position [1415, 0]
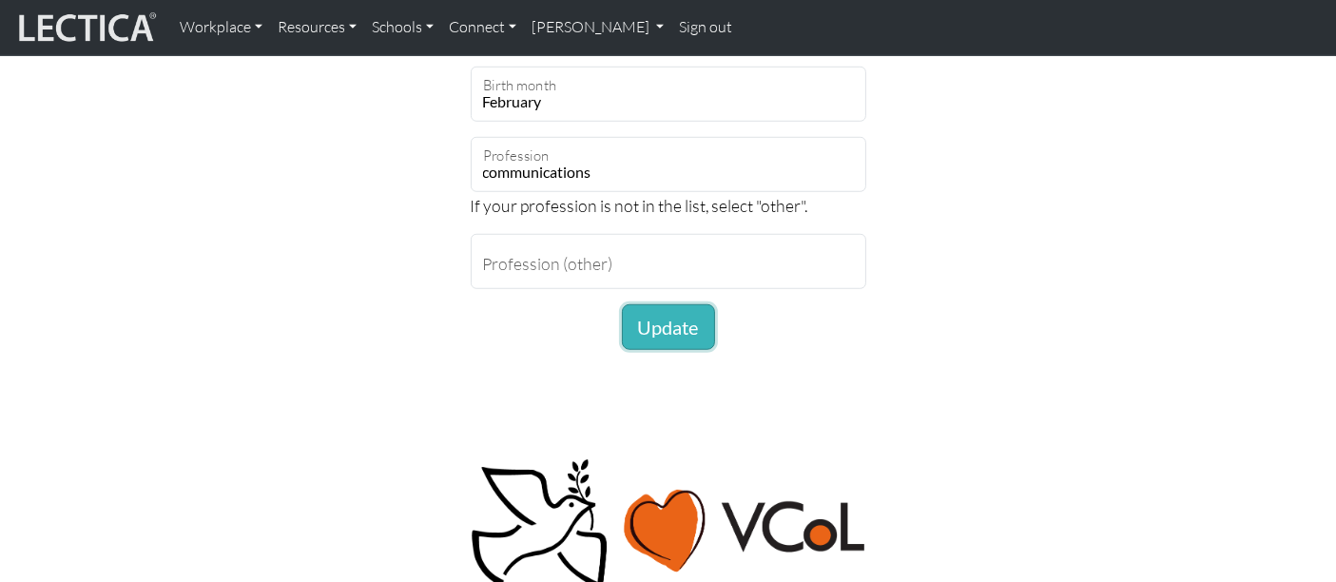
click at [692, 333] on button "Update" at bounding box center [668, 327] width 93 height 46
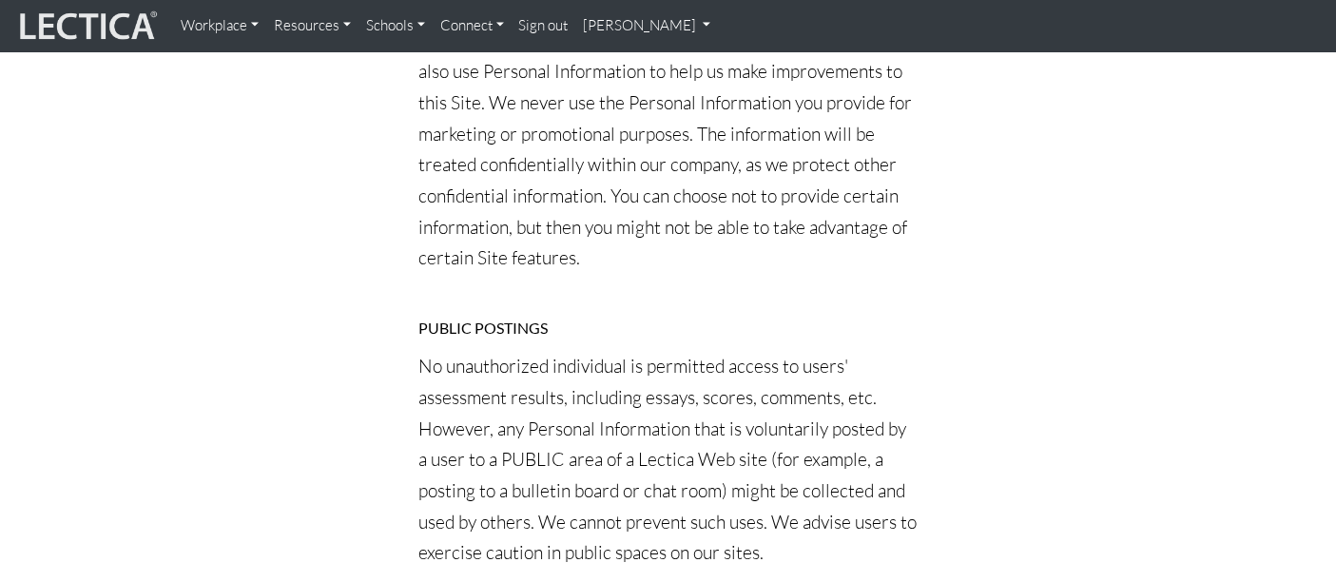
scroll to position [3556, 0]
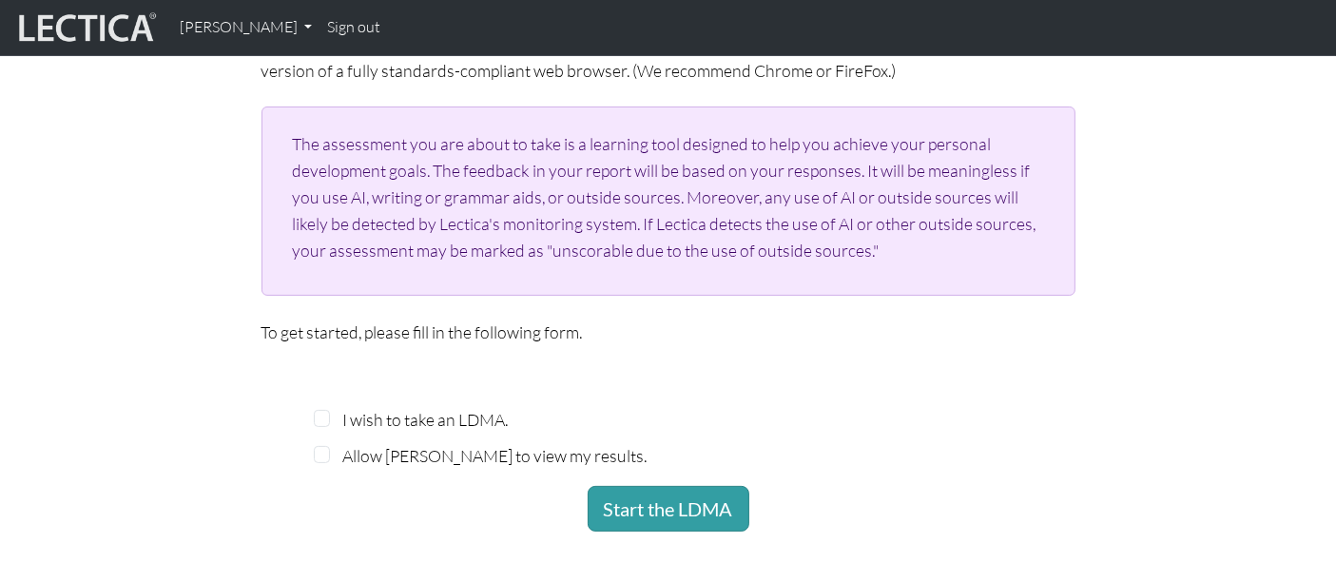
scroll to position [344, 0]
click at [320, 416] on input "I wish to take an LDMA." at bounding box center [322, 417] width 17 height 17
checkbox input "true"
click at [320, 449] on input "Allow [PERSON_NAME] to view my results." at bounding box center [322, 453] width 17 height 17
checkbox input "true"
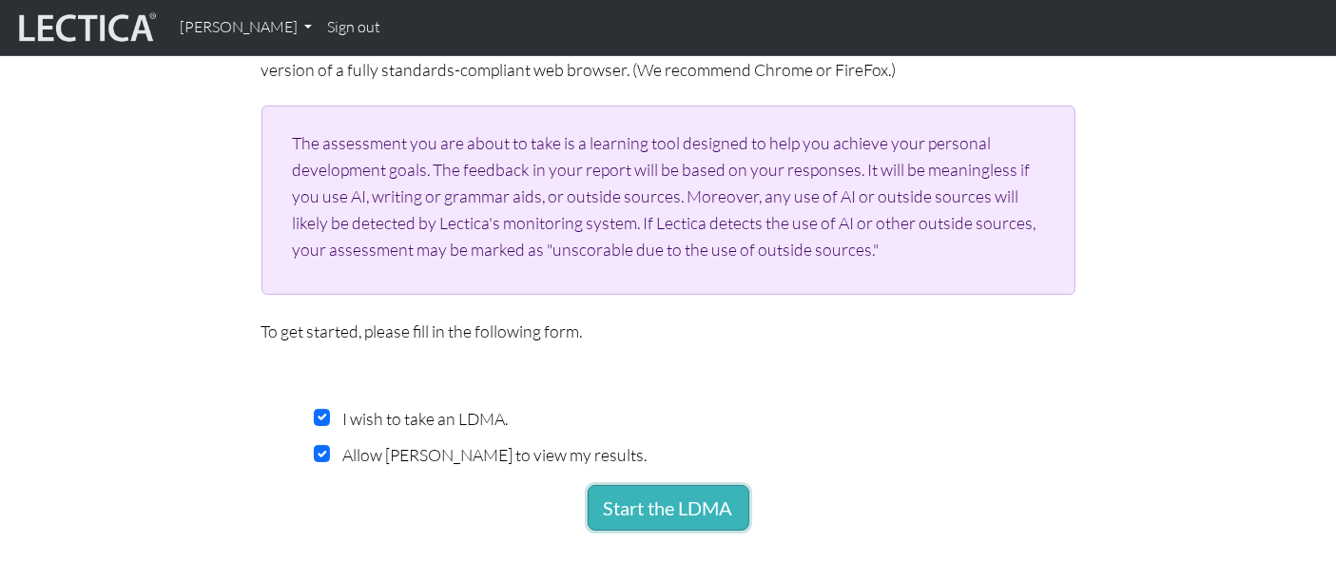
click at [650, 506] on button "Start the LDMA" at bounding box center [669, 508] width 162 height 46
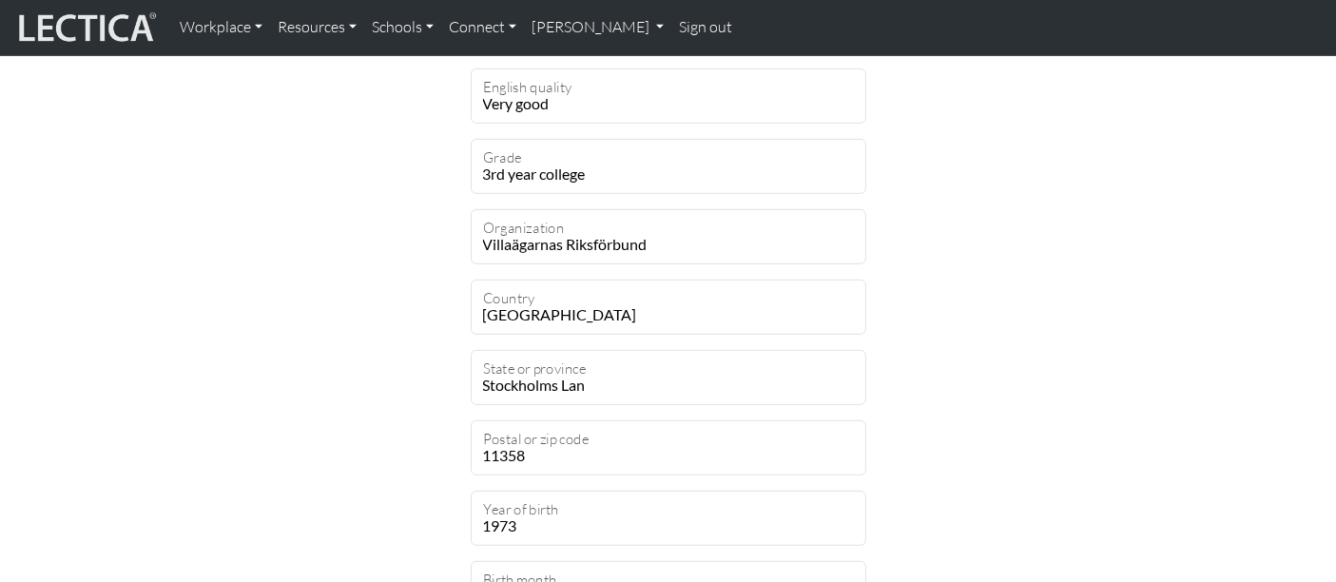
scroll to position [905, 0]
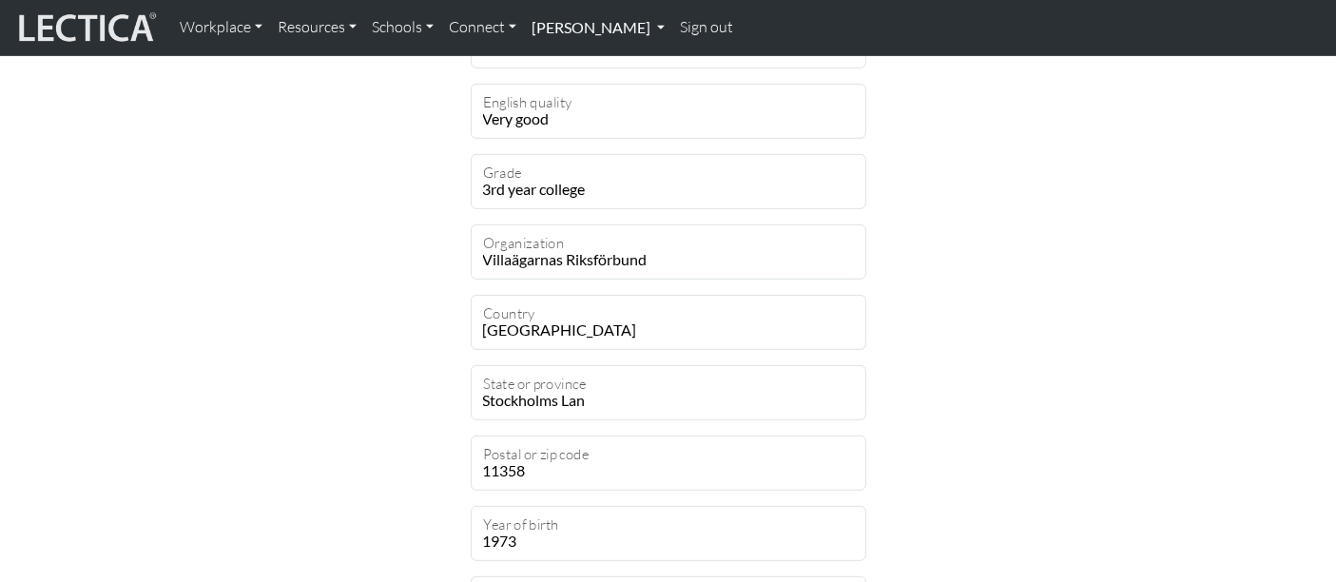
click at [602, 25] on link "[PERSON_NAME]" at bounding box center [598, 28] width 148 height 40
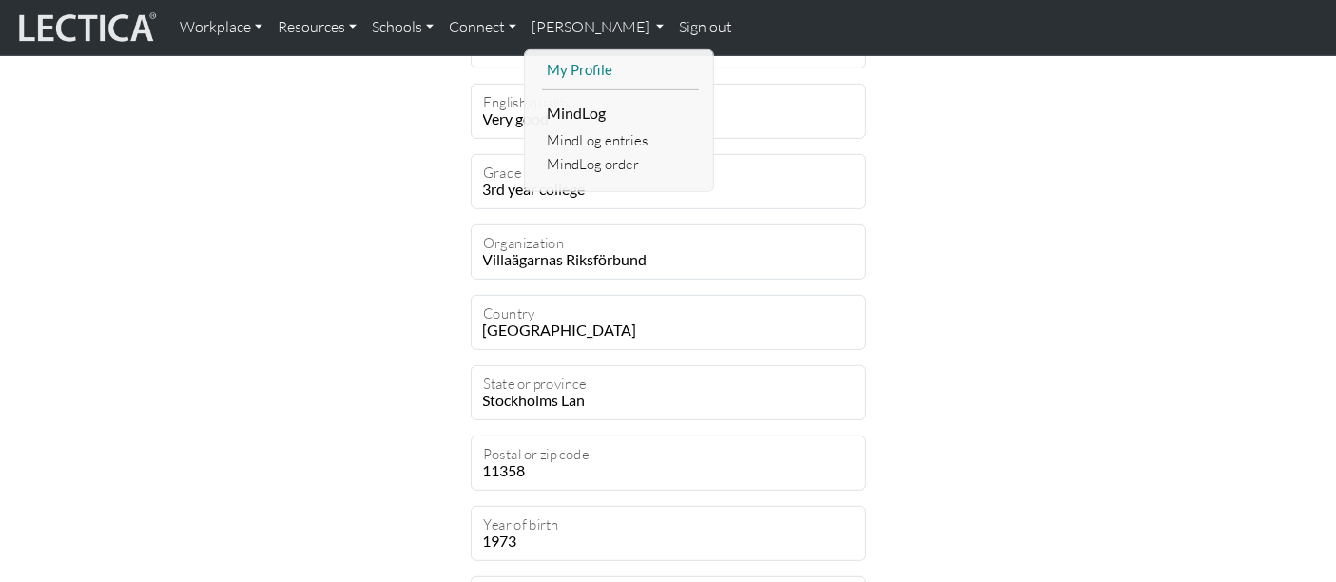
click at [593, 66] on link "My Profile" at bounding box center [620, 70] width 157 height 24
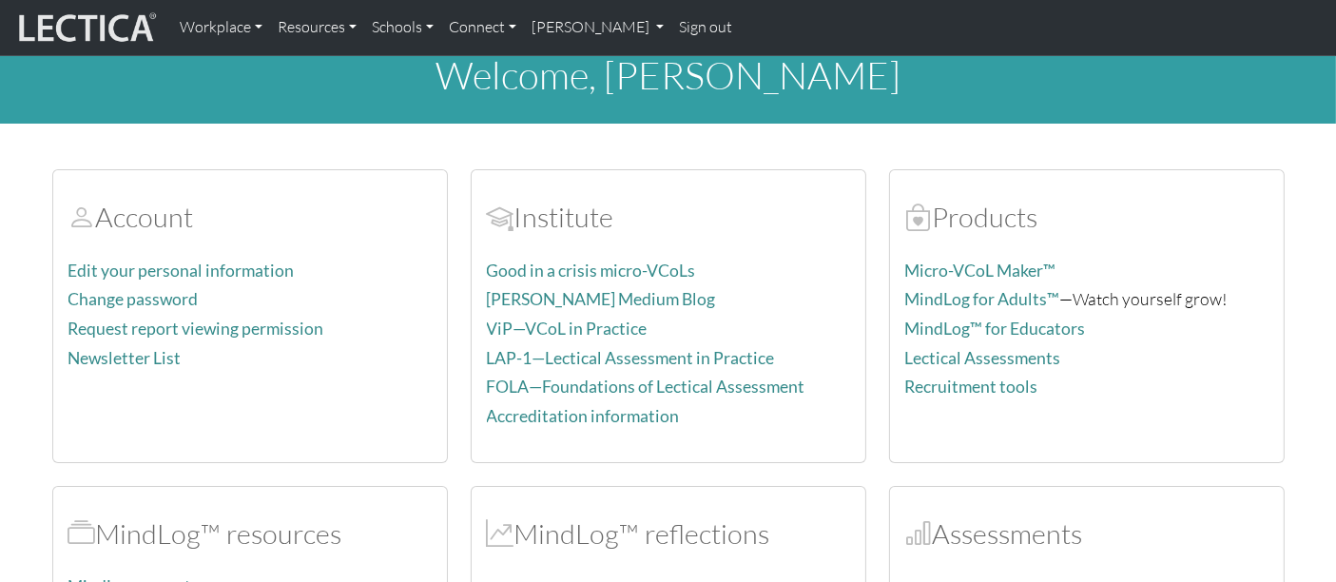
scroll to position [21, 0]
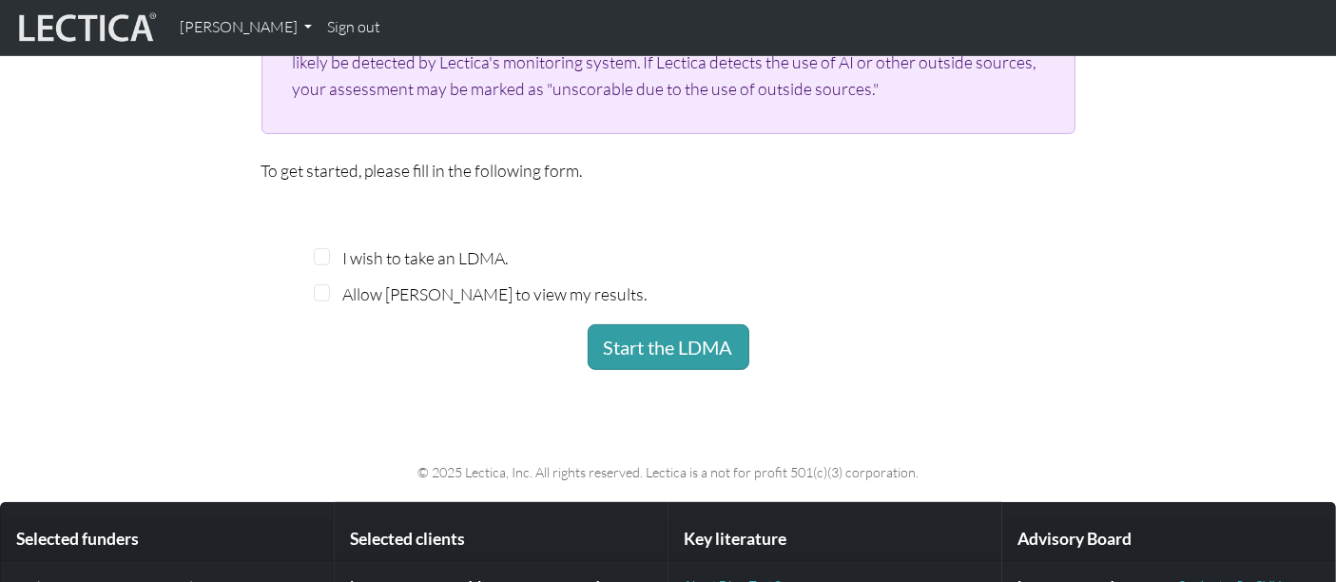
scroll to position [502, 0]
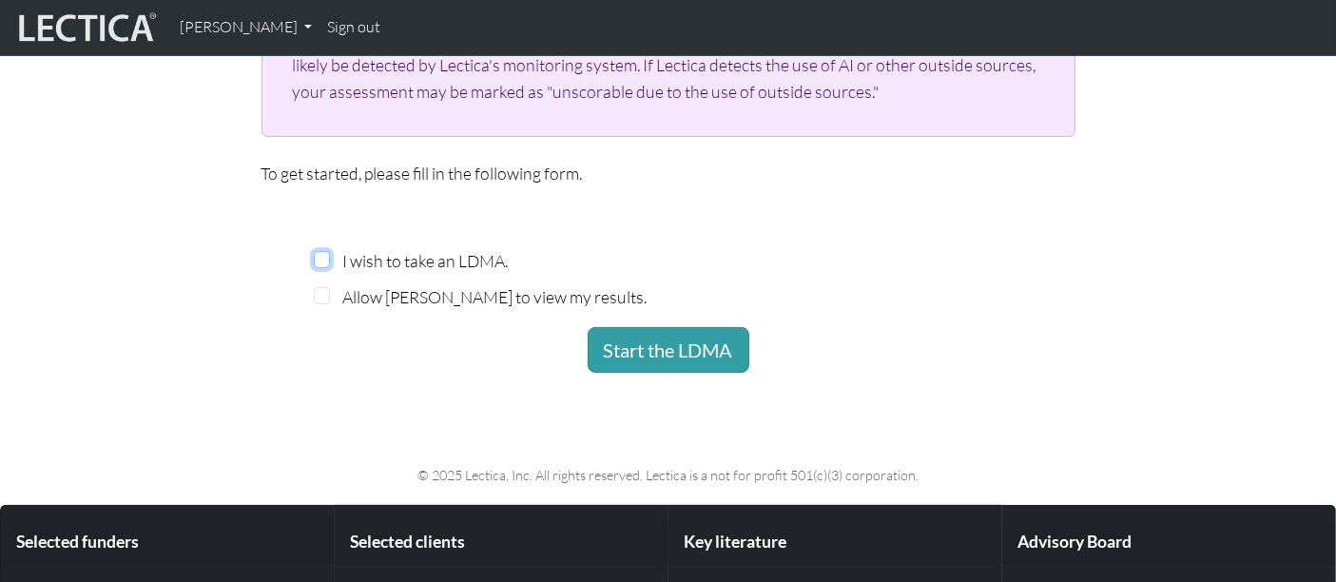
click at [321, 254] on input "I wish to take an LDMA." at bounding box center [322, 259] width 17 height 17
checkbox input "true"
click at [321, 295] on input "Allow Patrik Hambreas to view my results." at bounding box center [322, 295] width 17 height 17
checkbox input "true"
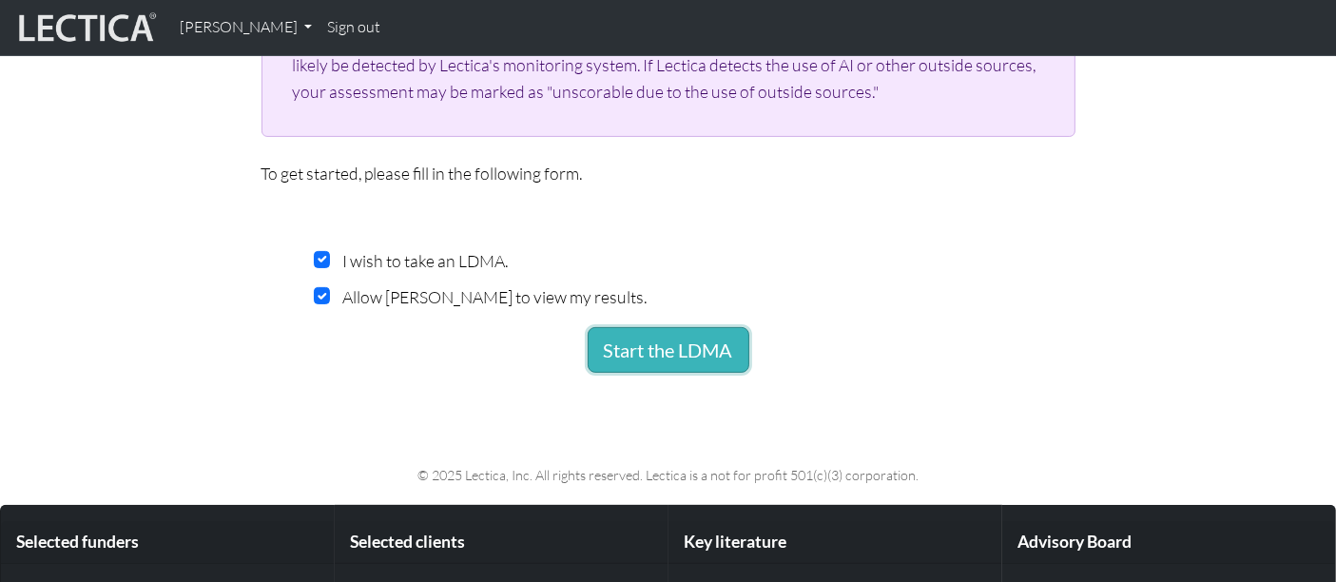
click at [705, 343] on button "Start the LDMA" at bounding box center [669, 350] width 162 height 46
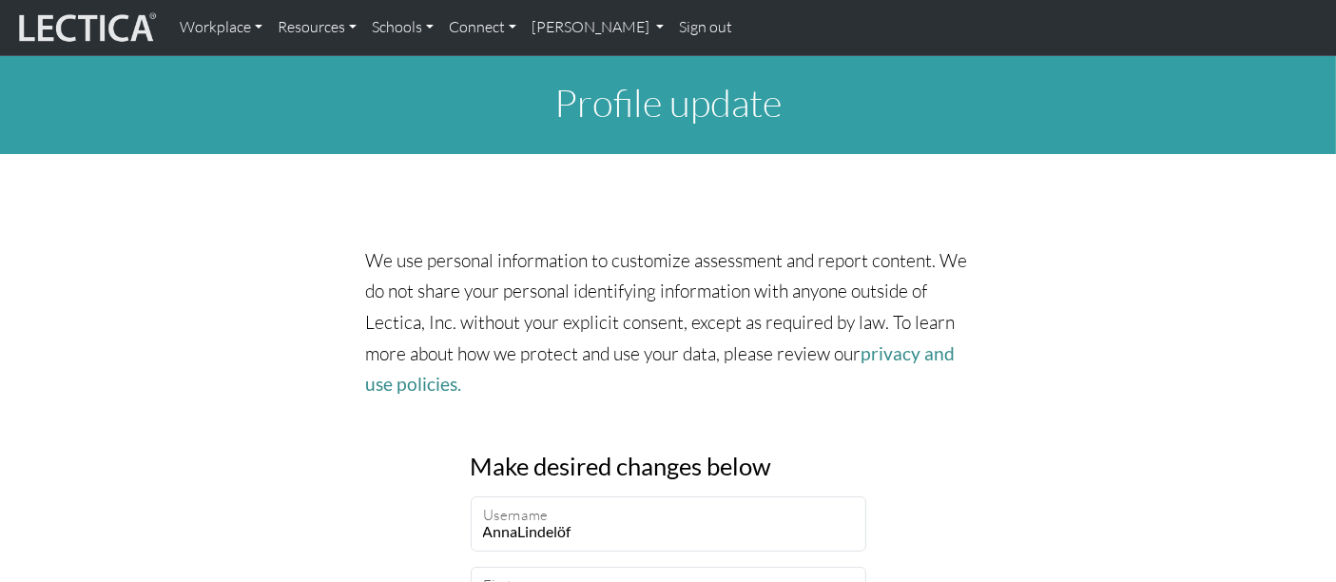
click at [705, 343] on p "We use personal information to customize assessment and report content. We do n…" at bounding box center [668, 322] width 605 height 155
click at [461, 23] on link "Connect" at bounding box center [482, 28] width 83 height 40
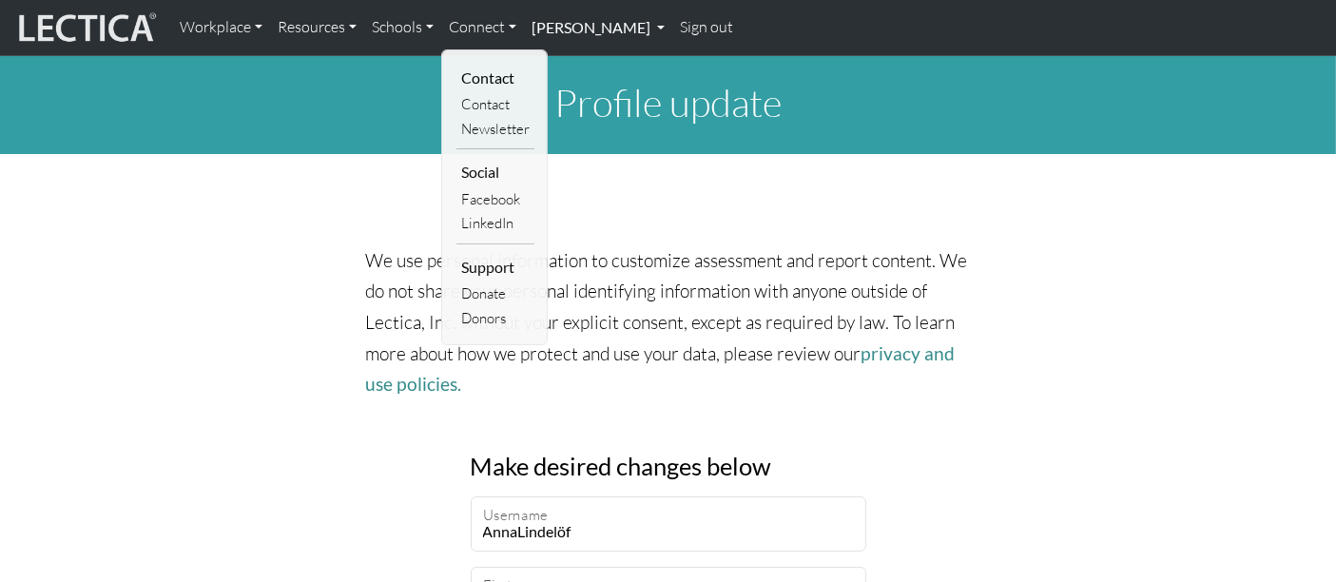
click at [546, 31] on link "[PERSON_NAME]" at bounding box center [598, 28] width 148 height 40
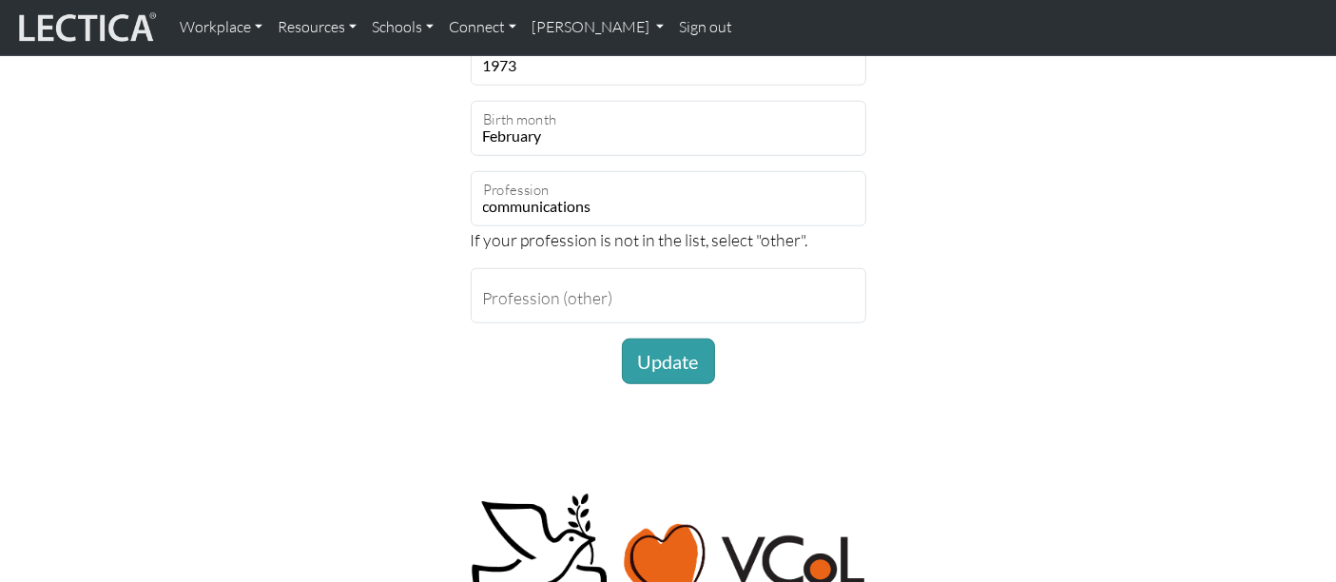
scroll to position [1380, 0]
click at [657, 352] on button "Update" at bounding box center [668, 363] width 93 height 46
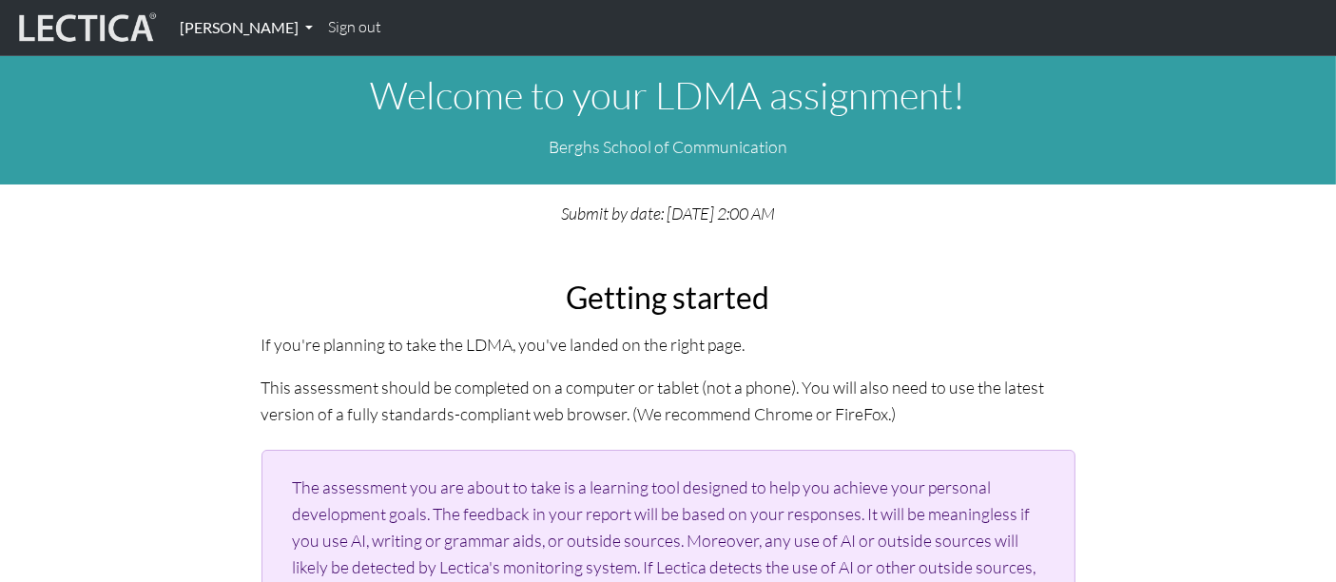
click at [237, 30] on link "[PERSON_NAME]" at bounding box center [246, 28] width 148 height 40
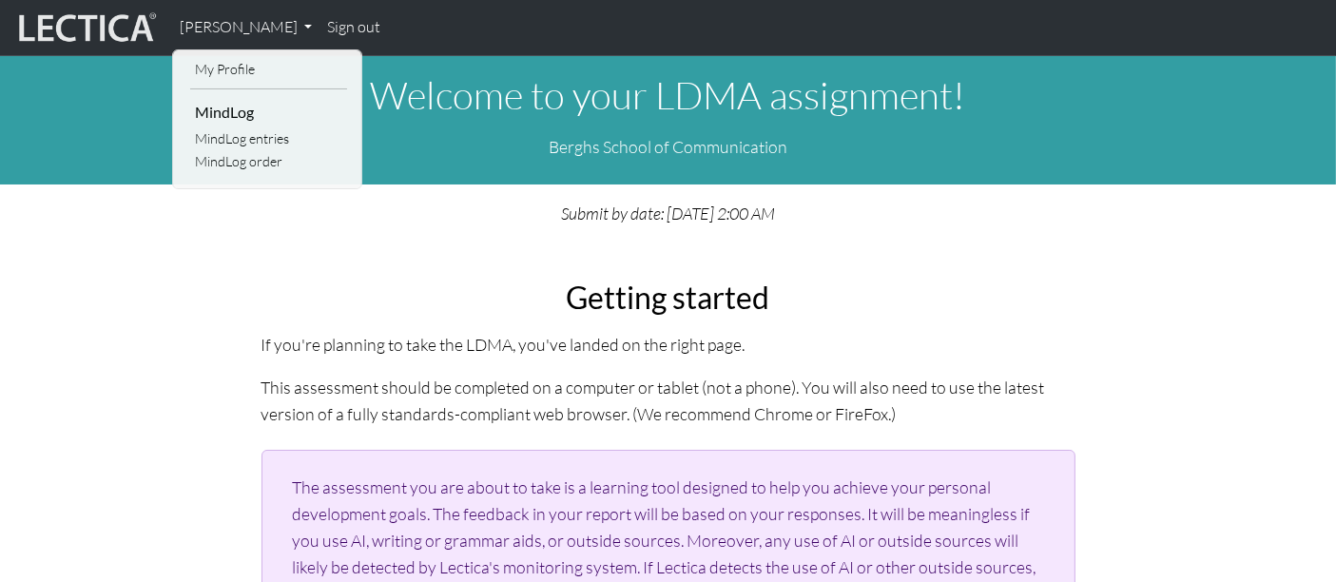
click at [147, 29] on img at bounding box center [85, 28] width 143 height 36
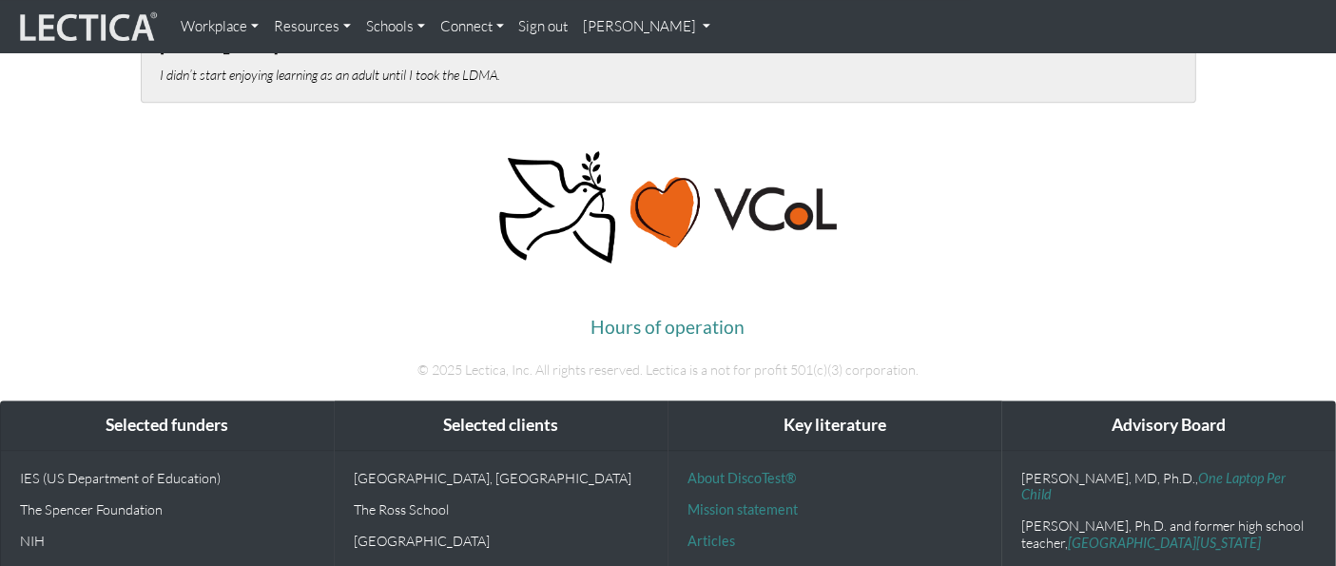
scroll to position [4552, 0]
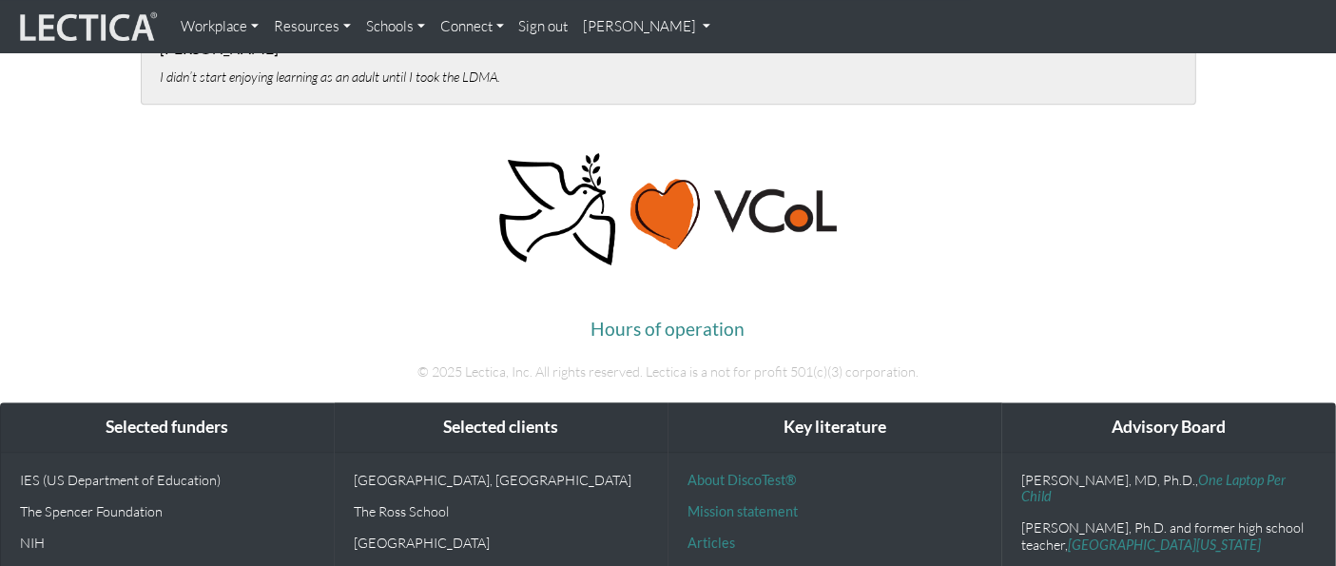
click at [470, 29] on link "Connect" at bounding box center [472, 27] width 79 height 38
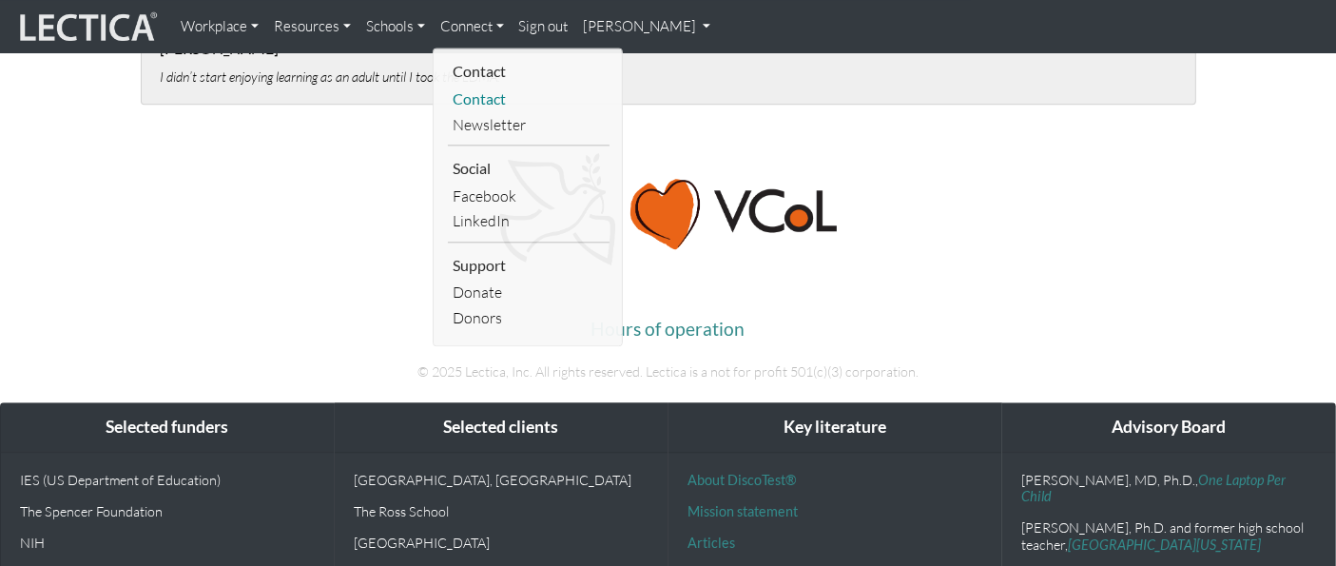
click at [486, 107] on link "Contact" at bounding box center [529, 100] width 162 height 26
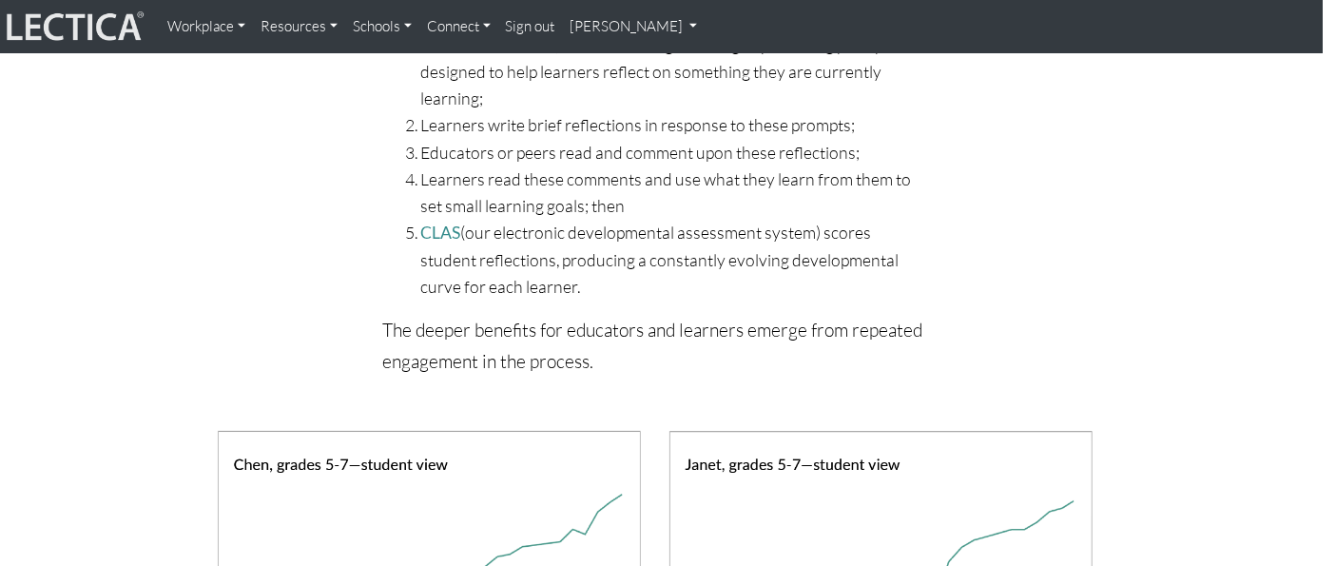
scroll to position [1715, 13]
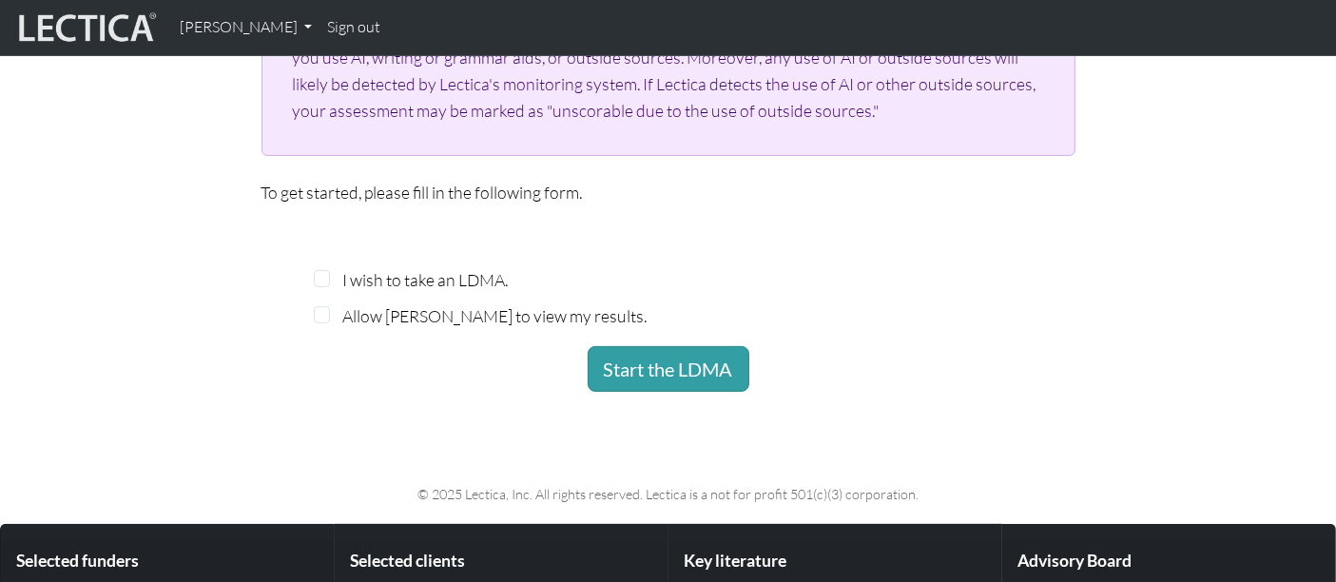
scroll to position [476, 0]
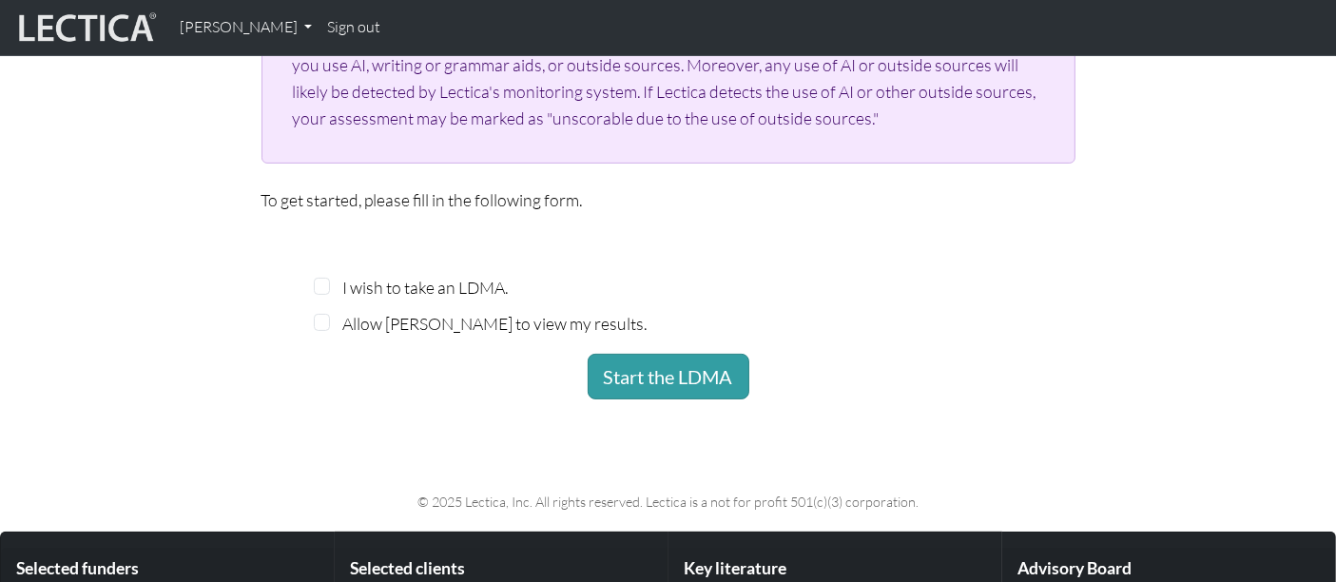
click at [325, 276] on div "I wish to take an LDMA." at bounding box center [516, 287] width 404 height 27
click at [321, 287] on input "I wish to take an LDMA." at bounding box center [322, 286] width 17 height 17
checkbox input "true"
click at [319, 321] on input "Allow Patrik Hambreas to view my results." at bounding box center [322, 322] width 17 height 17
checkbox input "true"
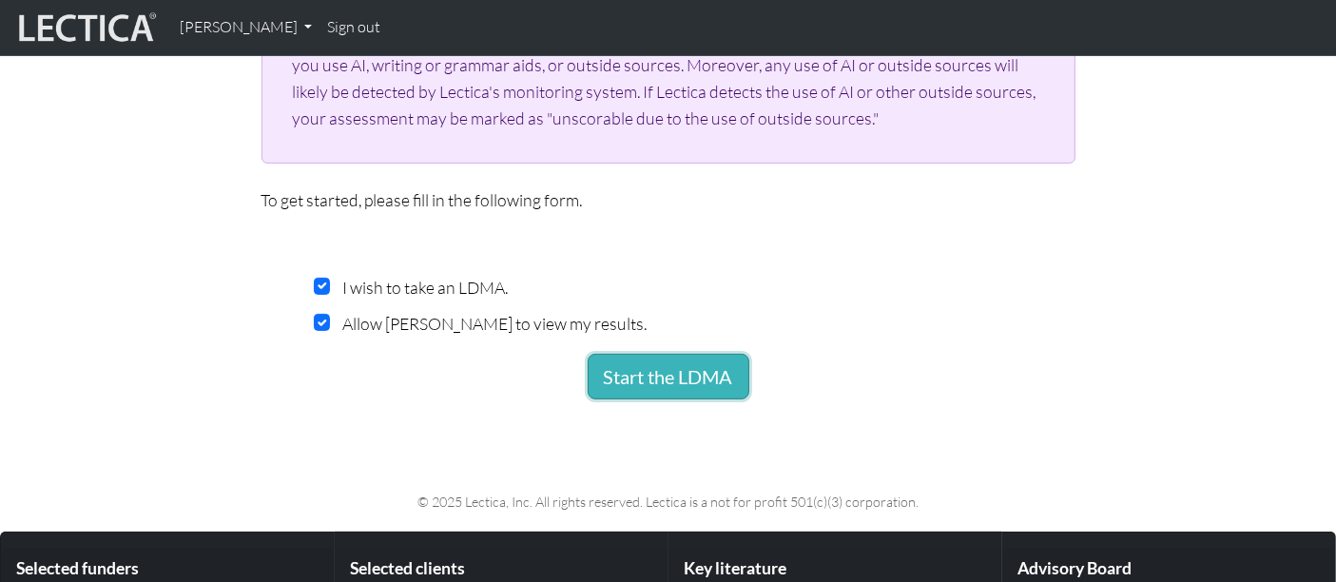
click at [623, 384] on button "Start the LDMA" at bounding box center [669, 377] width 162 height 46
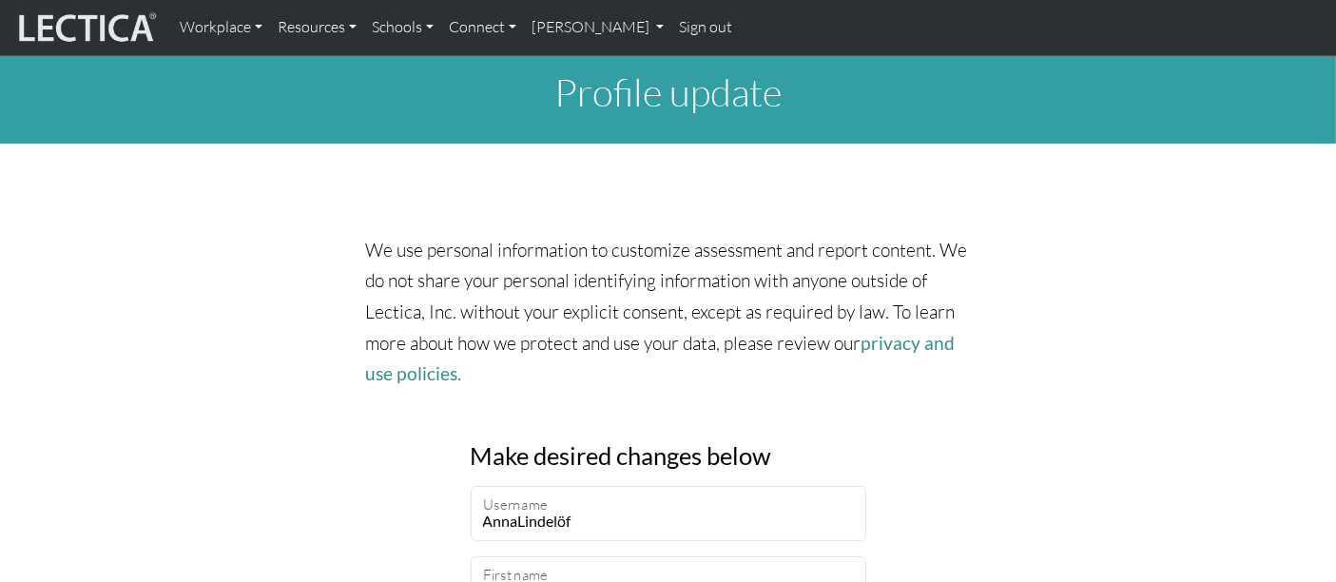
click at [623, 384] on p "We use personal information to customize assessment and report content. We do n…" at bounding box center [668, 312] width 605 height 155
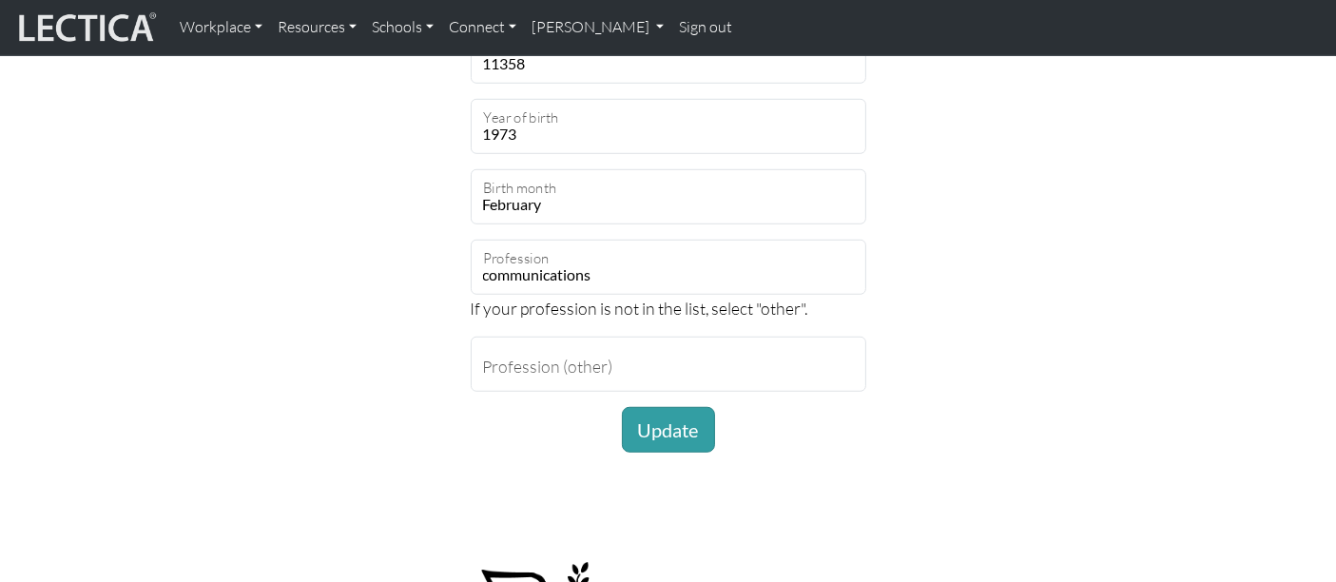
scroll to position [1312, 0]
click at [646, 419] on button "Update" at bounding box center [668, 430] width 93 height 46
